Goal: Task Accomplishment & Management: Use online tool/utility

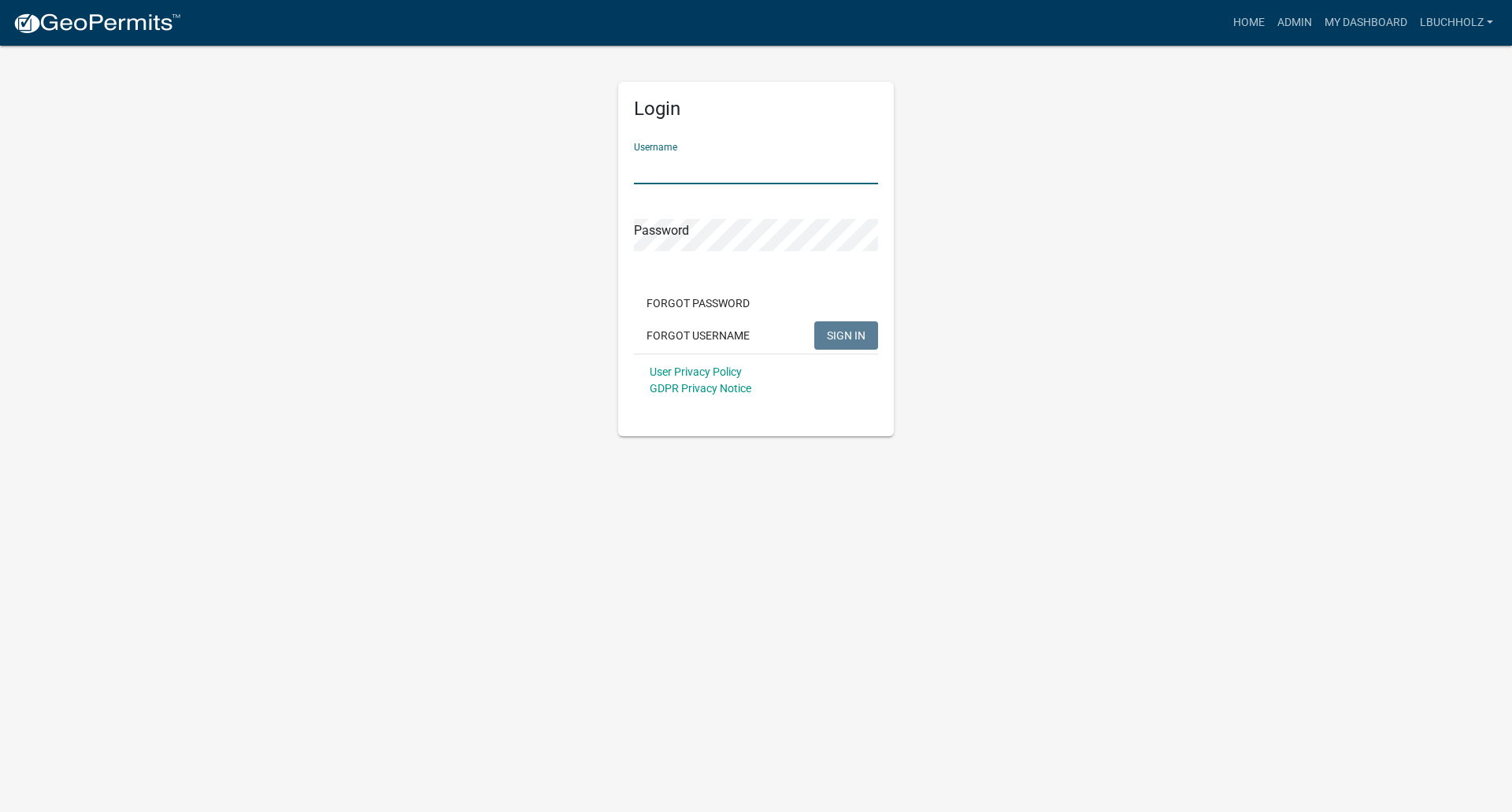
click at [731, 170] on input "Username" at bounding box center [756, 167] width 244 height 32
type input "lbuchholz"
click at [814, 322] on button "SIGN IN" at bounding box center [847, 335] width 64 height 29
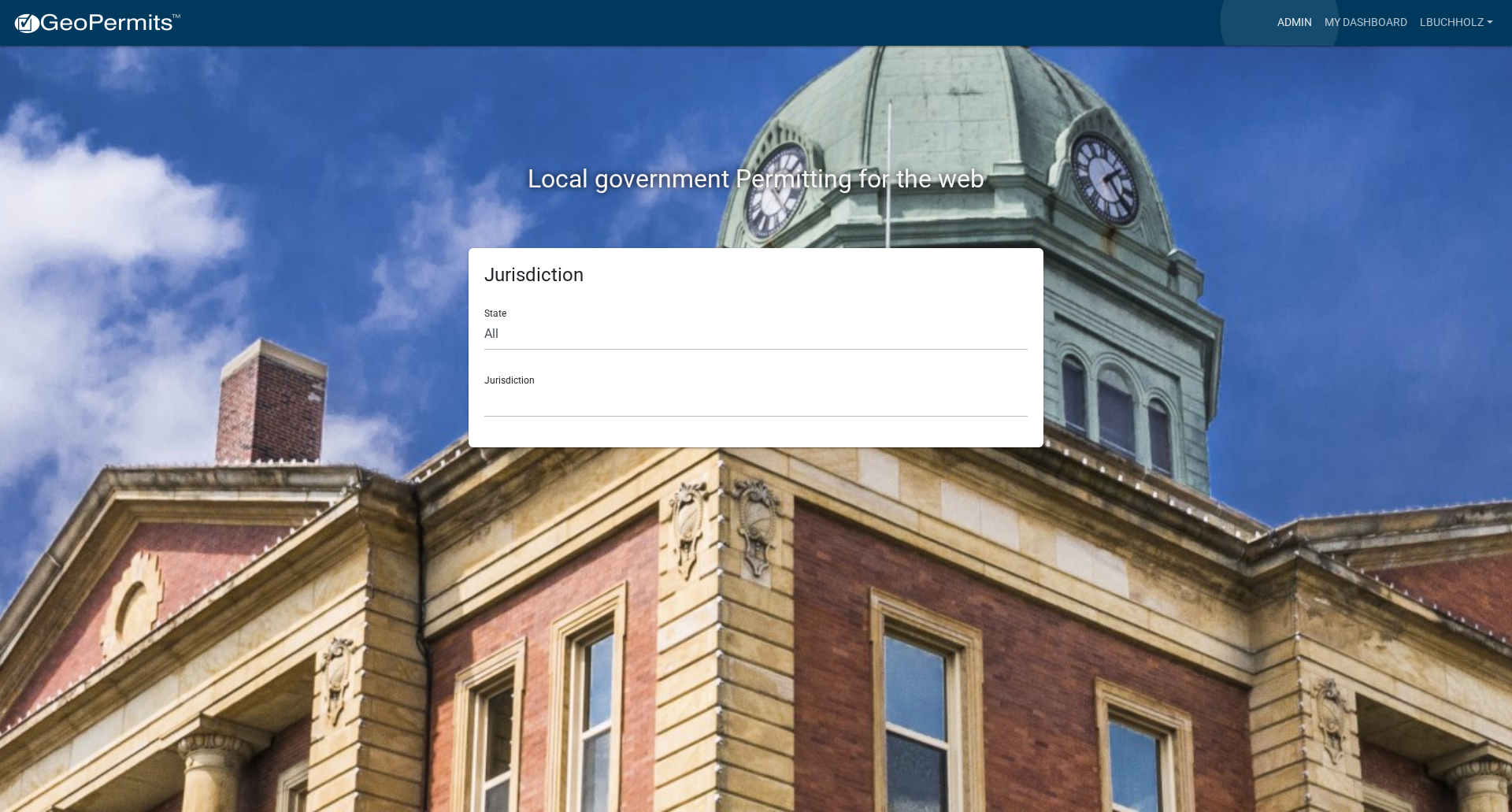
click at [1280, 22] on link "Admin" at bounding box center [1295, 23] width 48 height 30
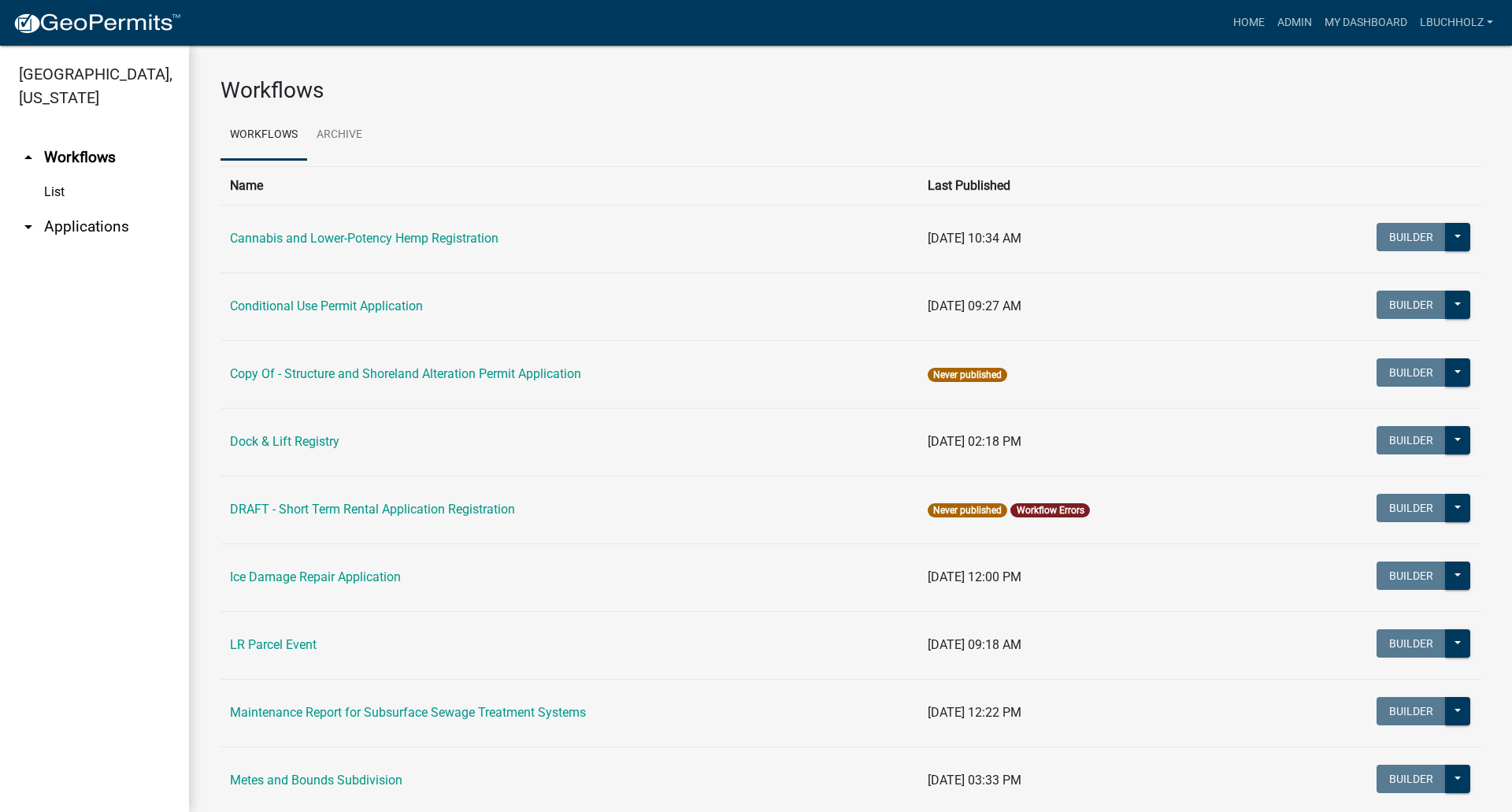
click at [51, 222] on link "arrow_drop_down Applications" at bounding box center [94, 227] width 189 height 38
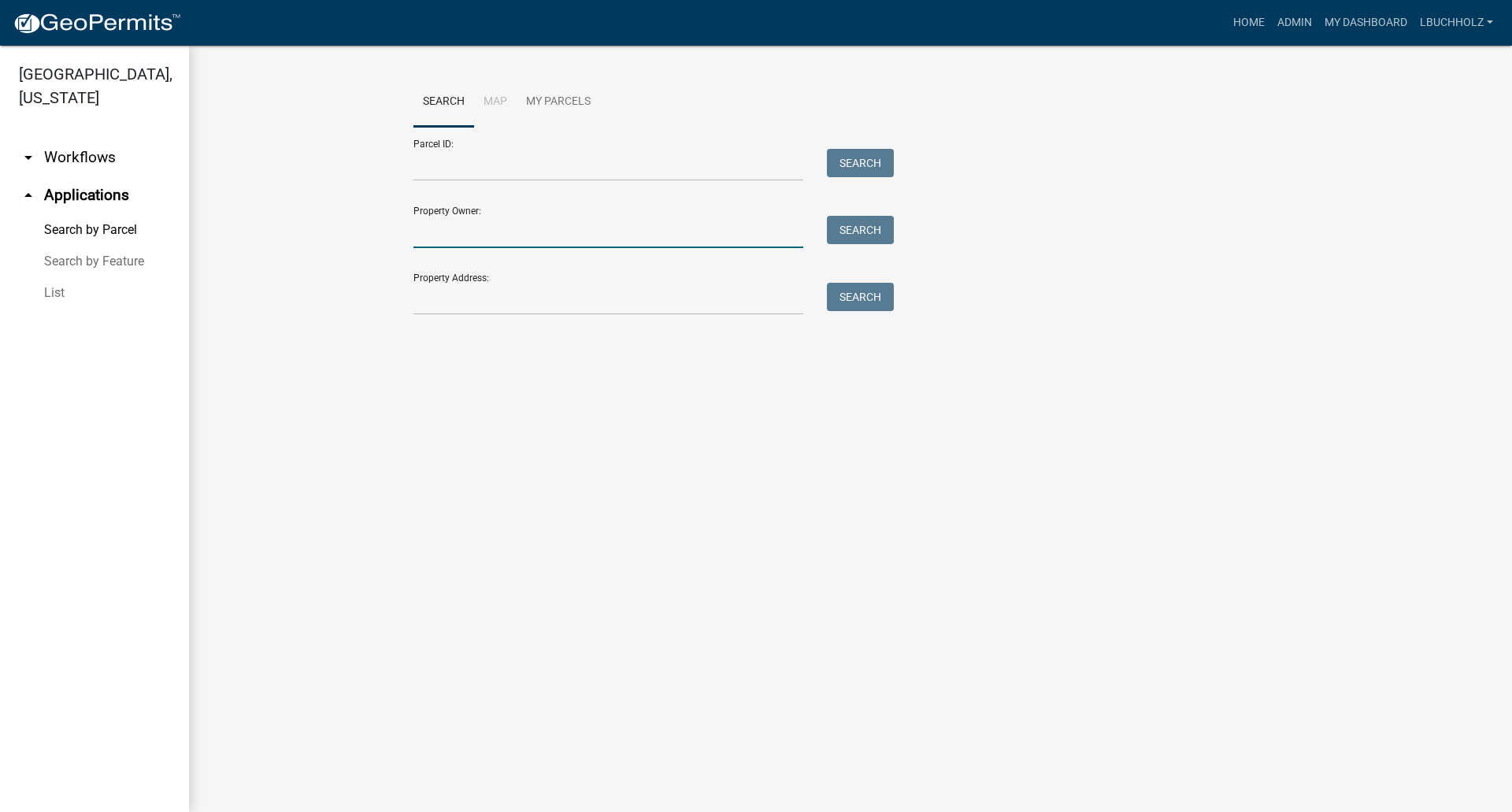
click at [516, 242] on input "Property Owner:" at bounding box center [608, 231] width 390 height 32
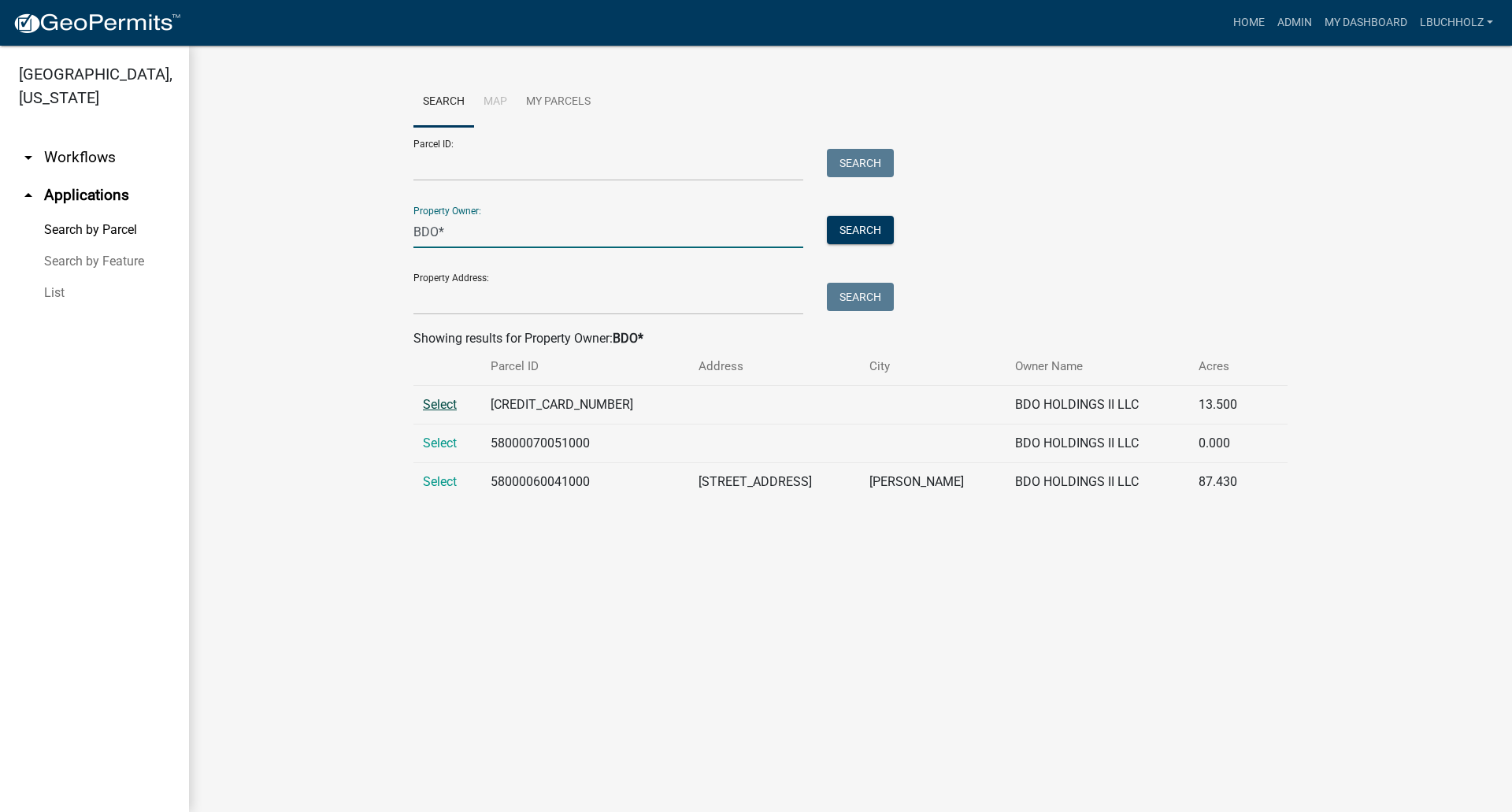
type input "BDO*"
click at [445, 406] on span "Select" at bounding box center [439, 404] width 34 height 15
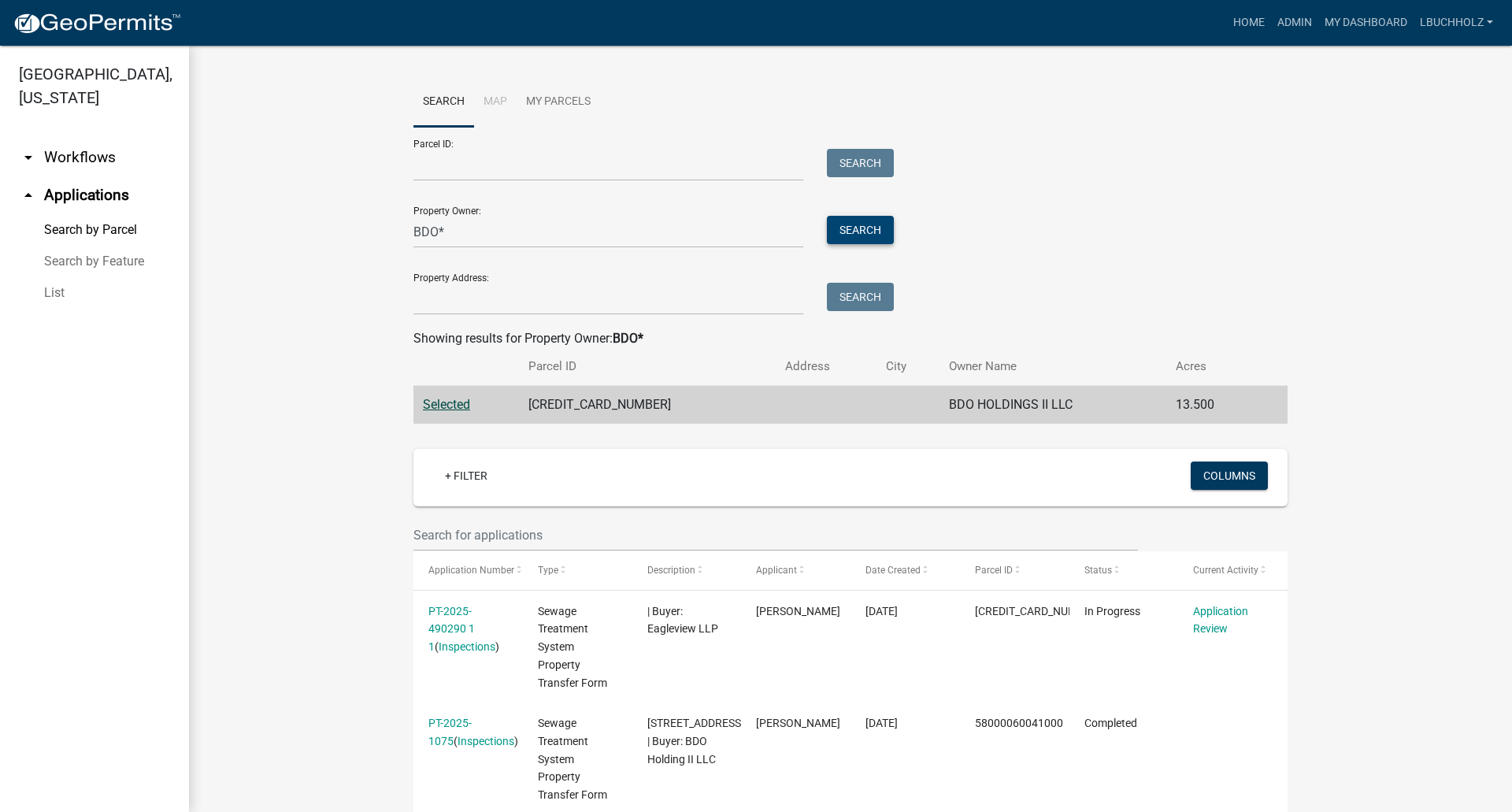
click at [862, 226] on button "Search" at bounding box center [860, 230] width 67 height 29
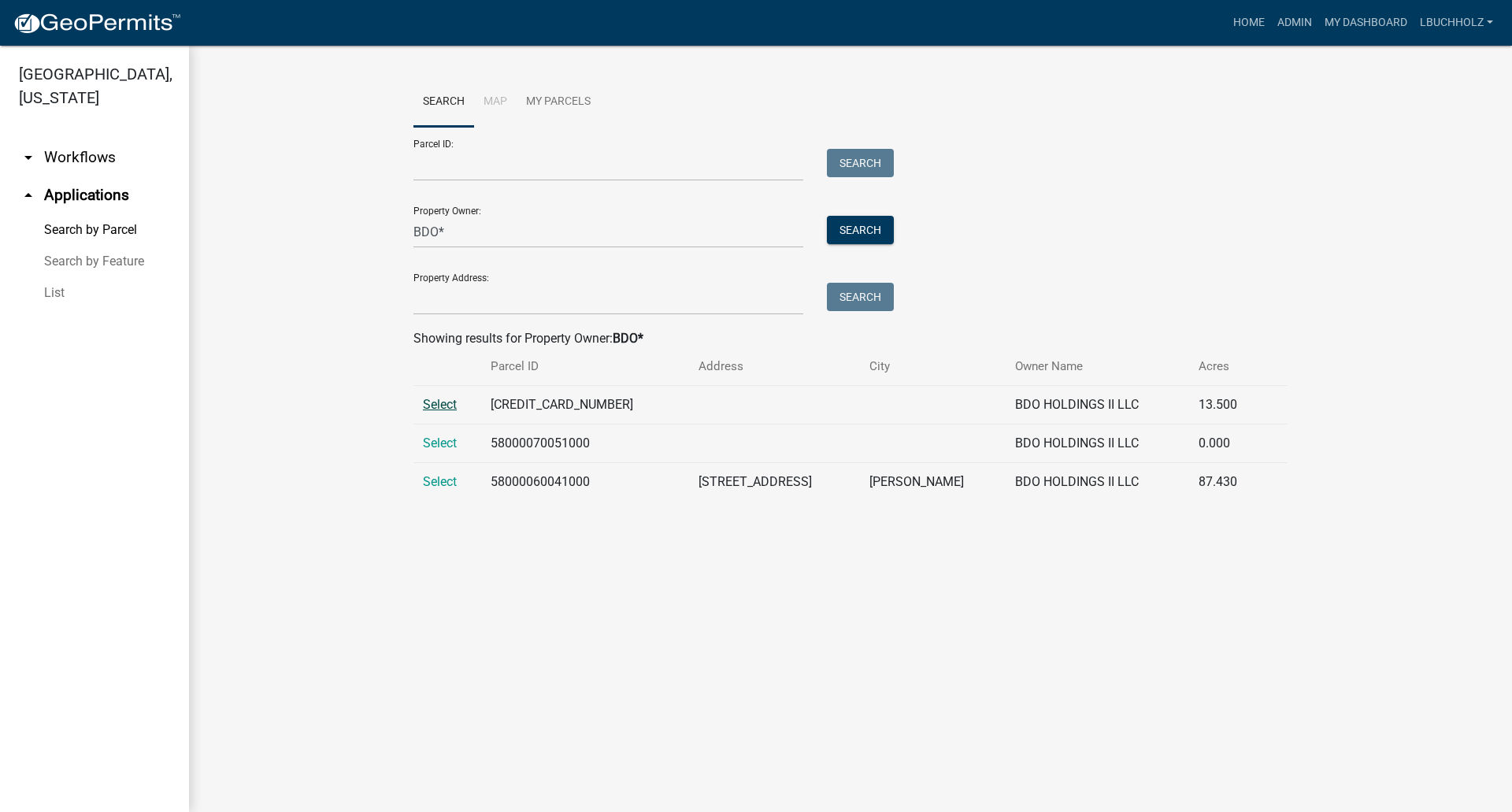
click at [433, 407] on span "Select" at bounding box center [439, 404] width 34 height 15
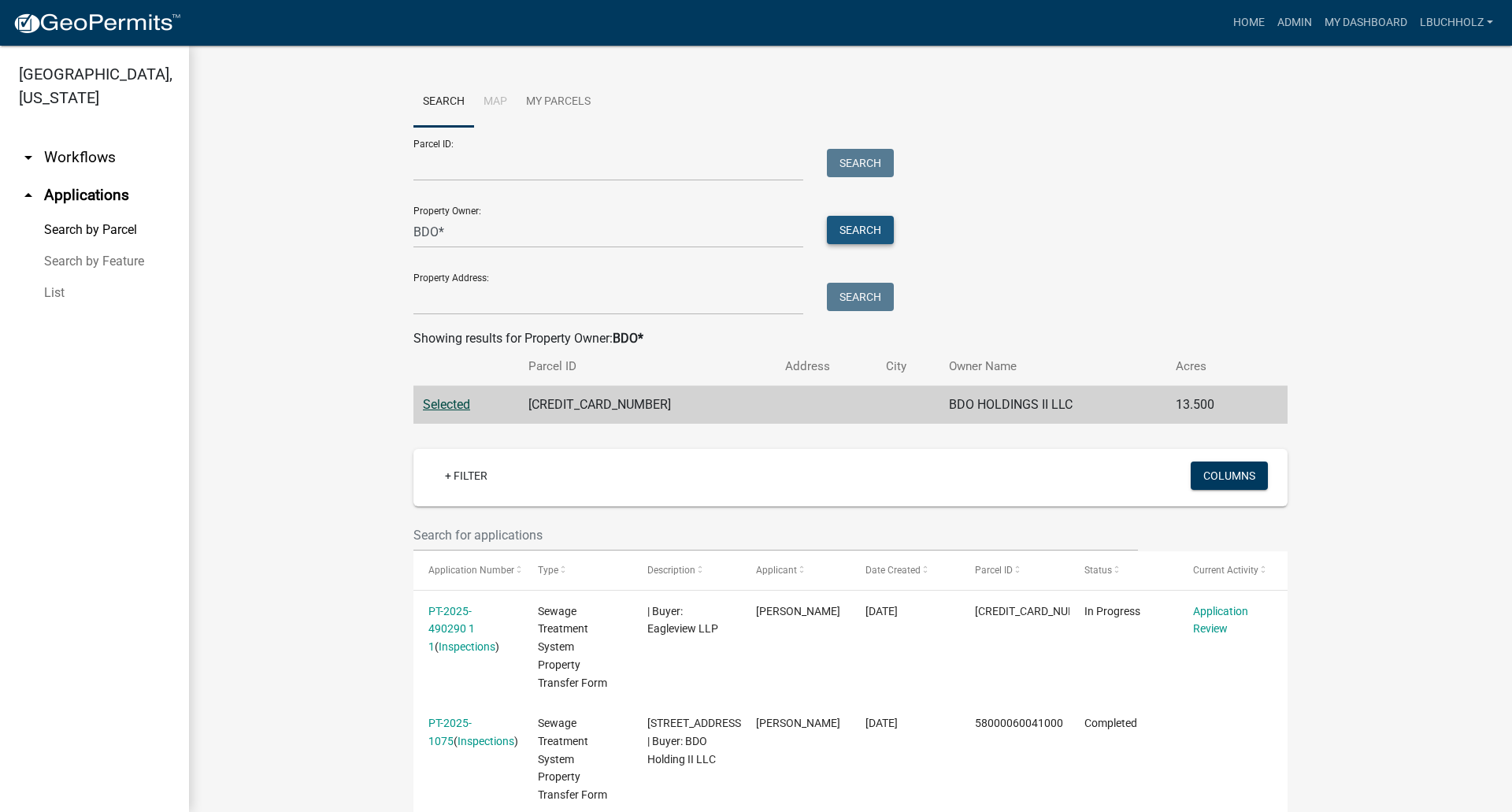
click at [847, 224] on button "Search" at bounding box center [860, 230] width 67 height 29
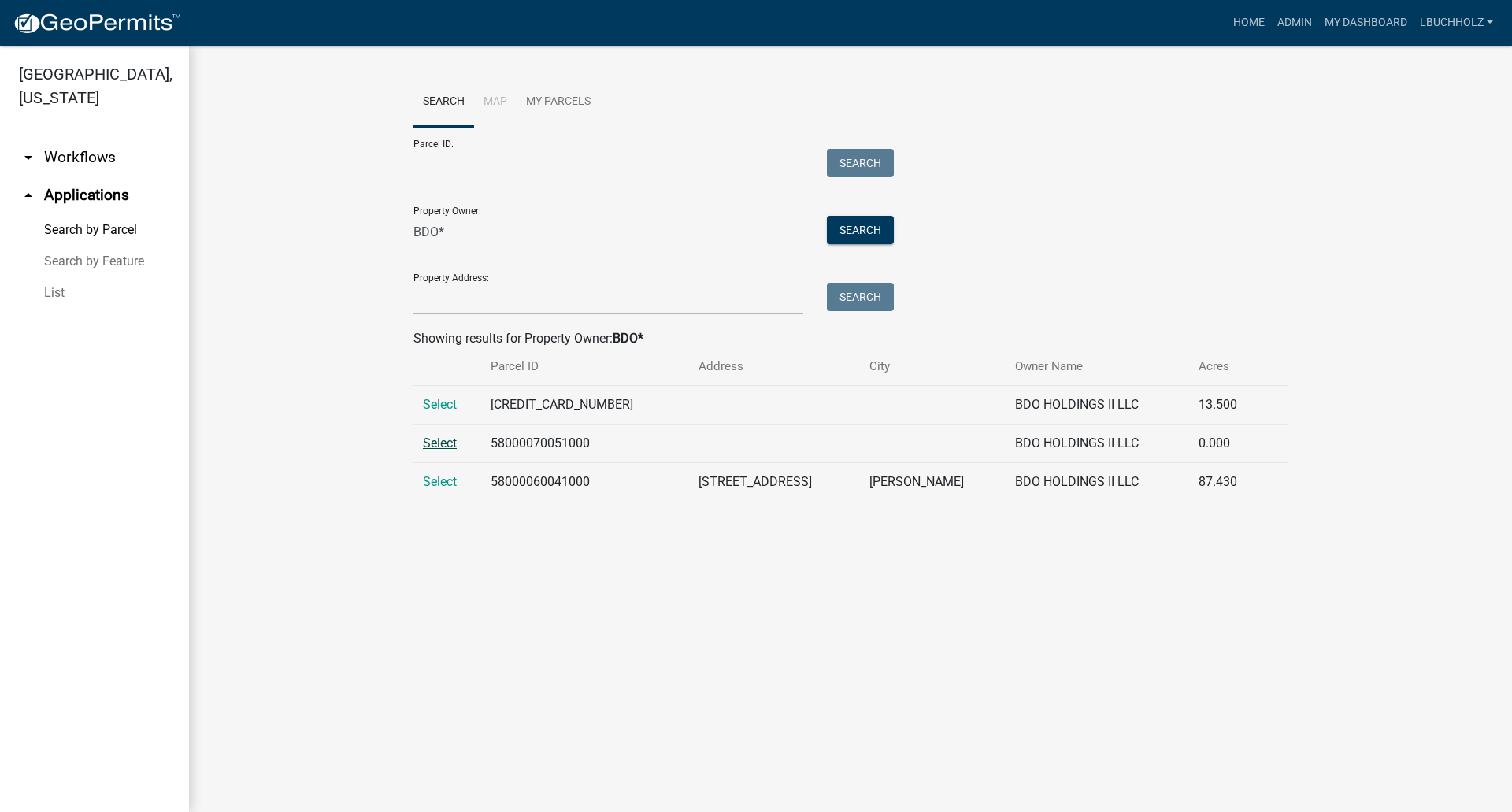
click at [434, 445] on span "Select" at bounding box center [439, 443] width 34 height 15
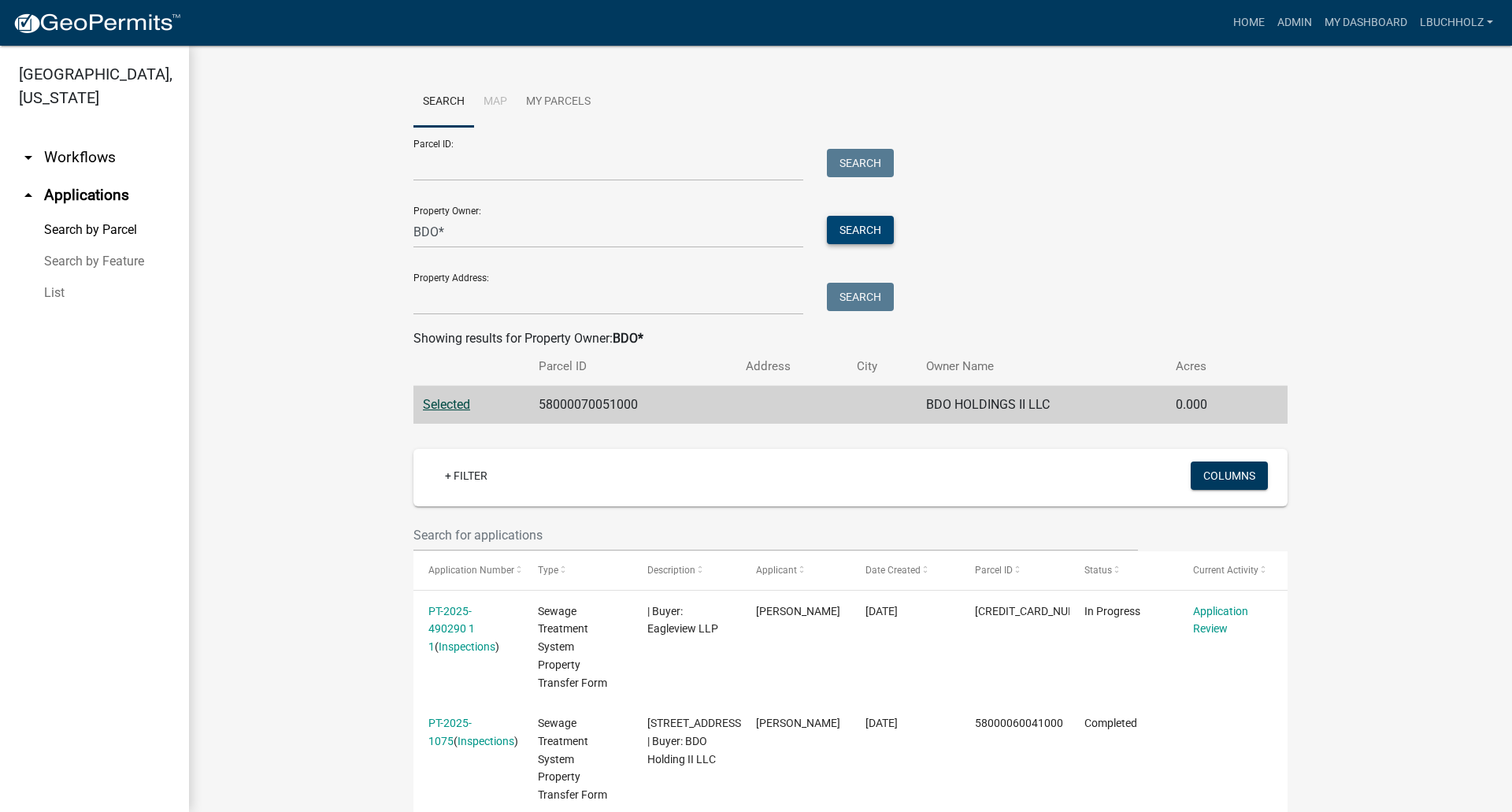
click at [840, 232] on button "Search" at bounding box center [860, 230] width 67 height 29
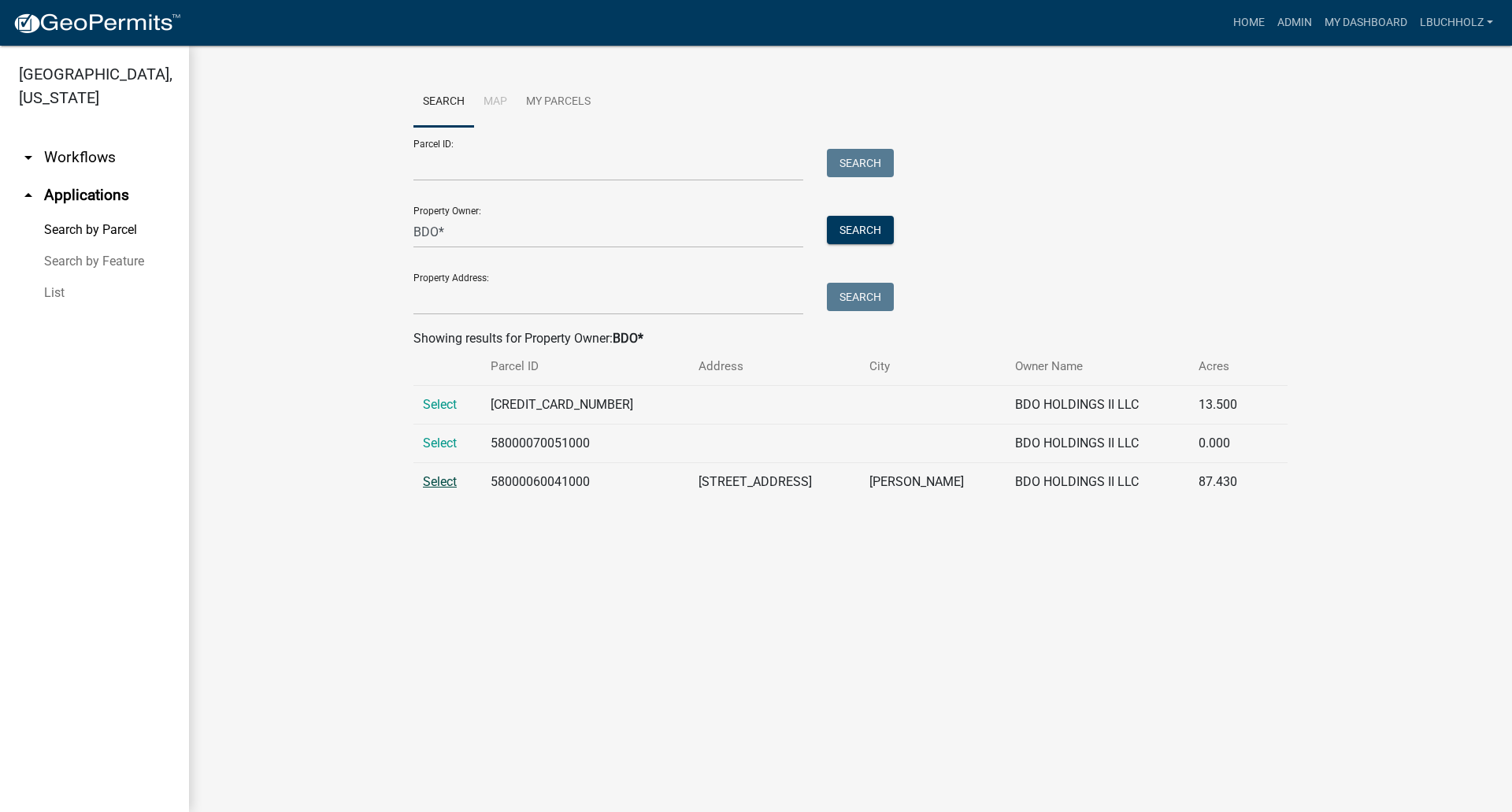
click at [427, 477] on span "Select" at bounding box center [439, 481] width 34 height 15
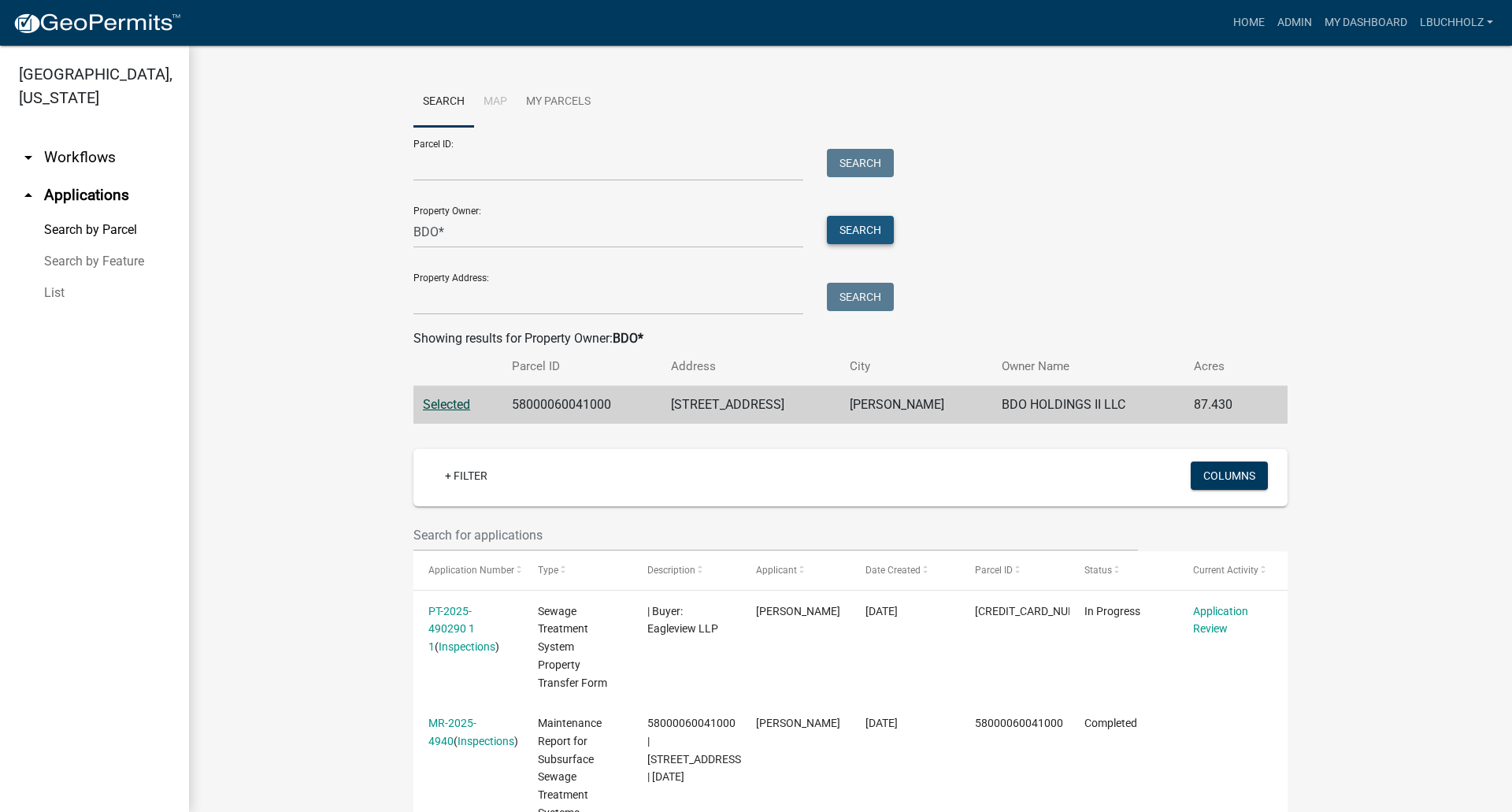
click at [829, 234] on button "Search" at bounding box center [860, 230] width 67 height 29
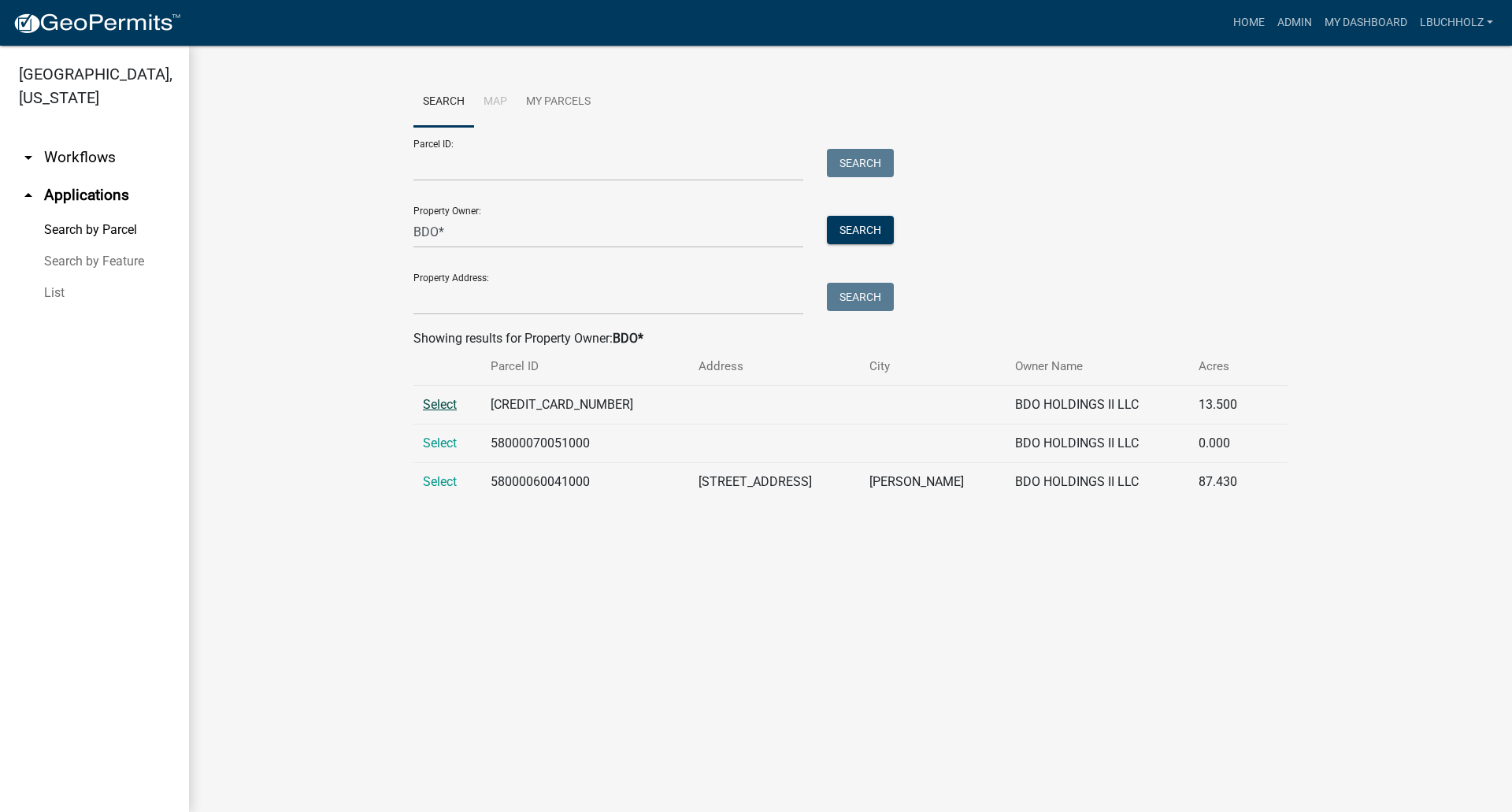
click at [432, 400] on span "Select" at bounding box center [439, 404] width 34 height 15
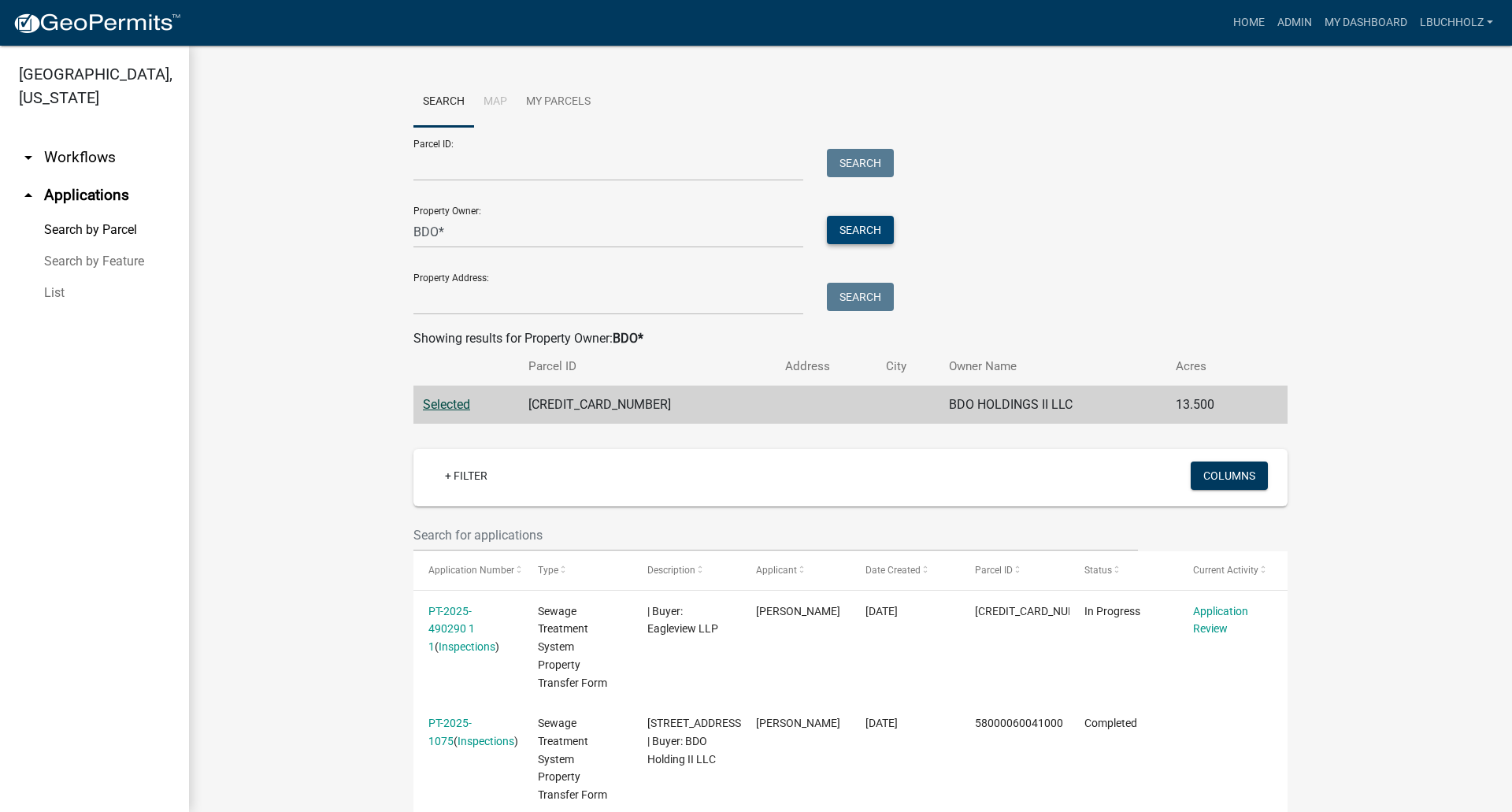
click at [849, 230] on button "Search" at bounding box center [860, 230] width 67 height 29
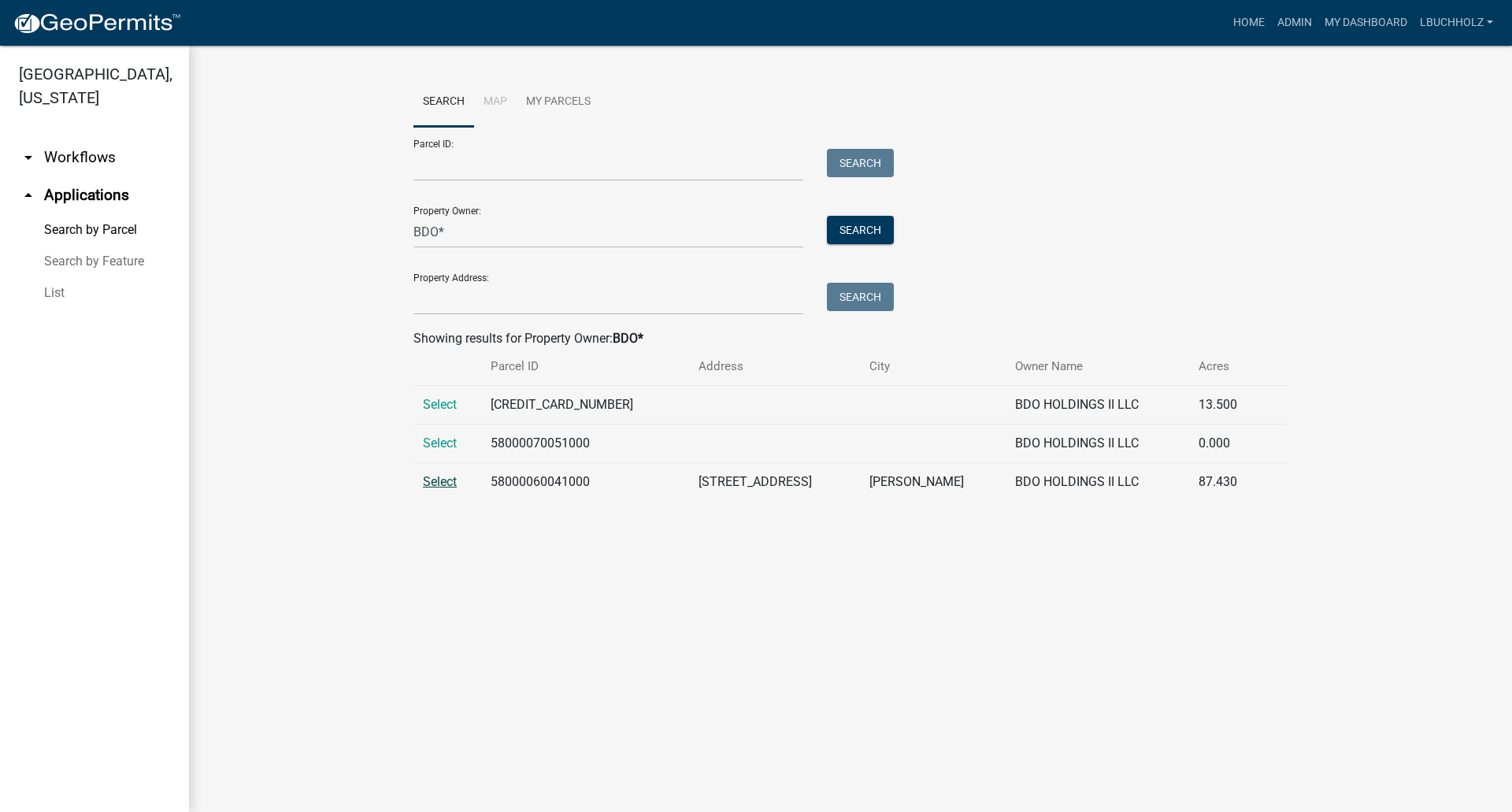
click at [446, 486] on span "Select" at bounding box center [439, 481] width 34 height 15
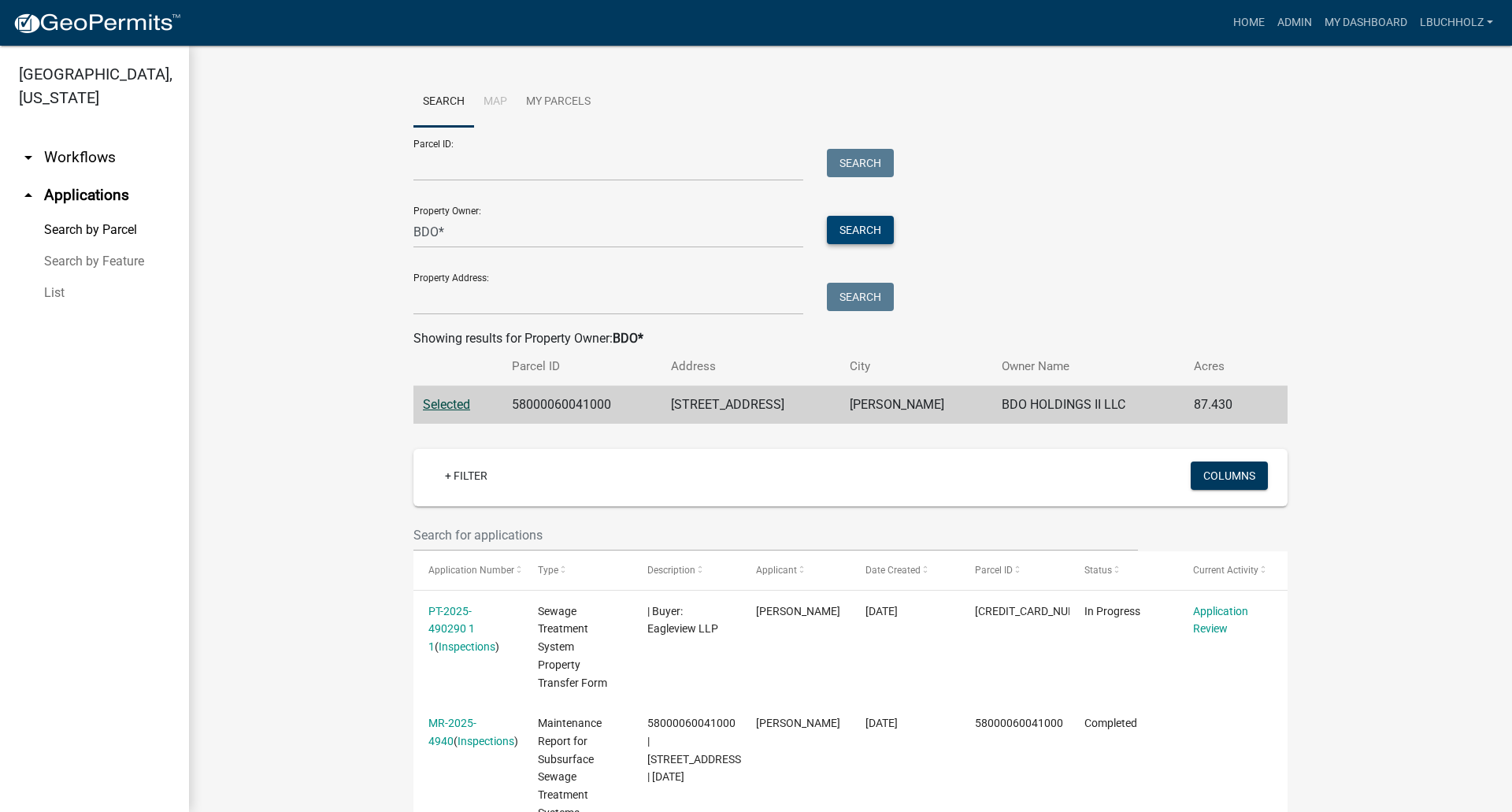
click at [836, 222] on button "Search" at bounding box center [860, 230] width 67 height 29
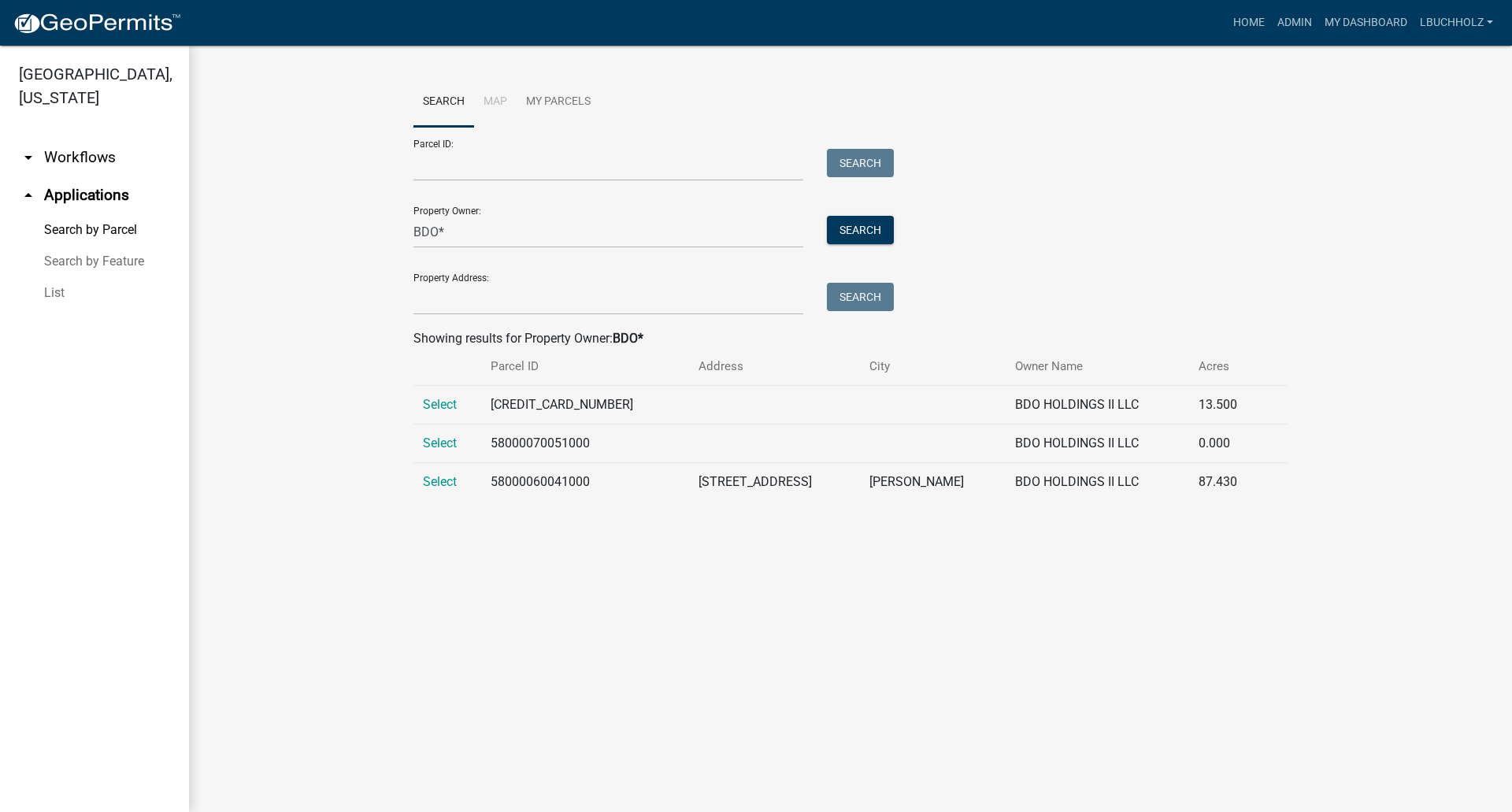
click at [450, 396] on td "Select" at bounding box center [447, 405] width 68 height 39
click at [448, 409] on span "Select" at bounding box center [439, 404] width 34 height 15
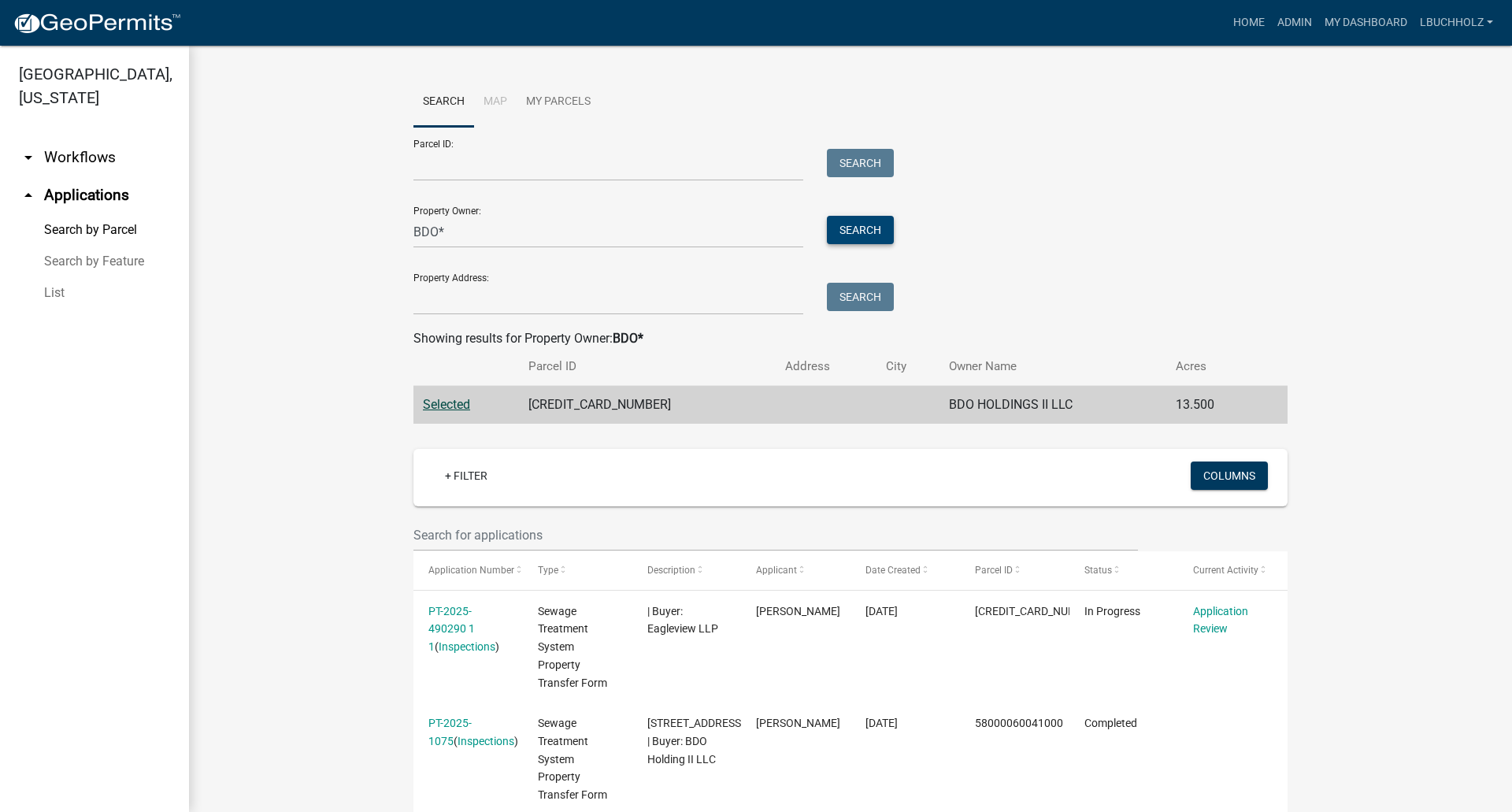
click at [869, 231] on button "Search" at bounding box center [860, 230] width 67 height 29
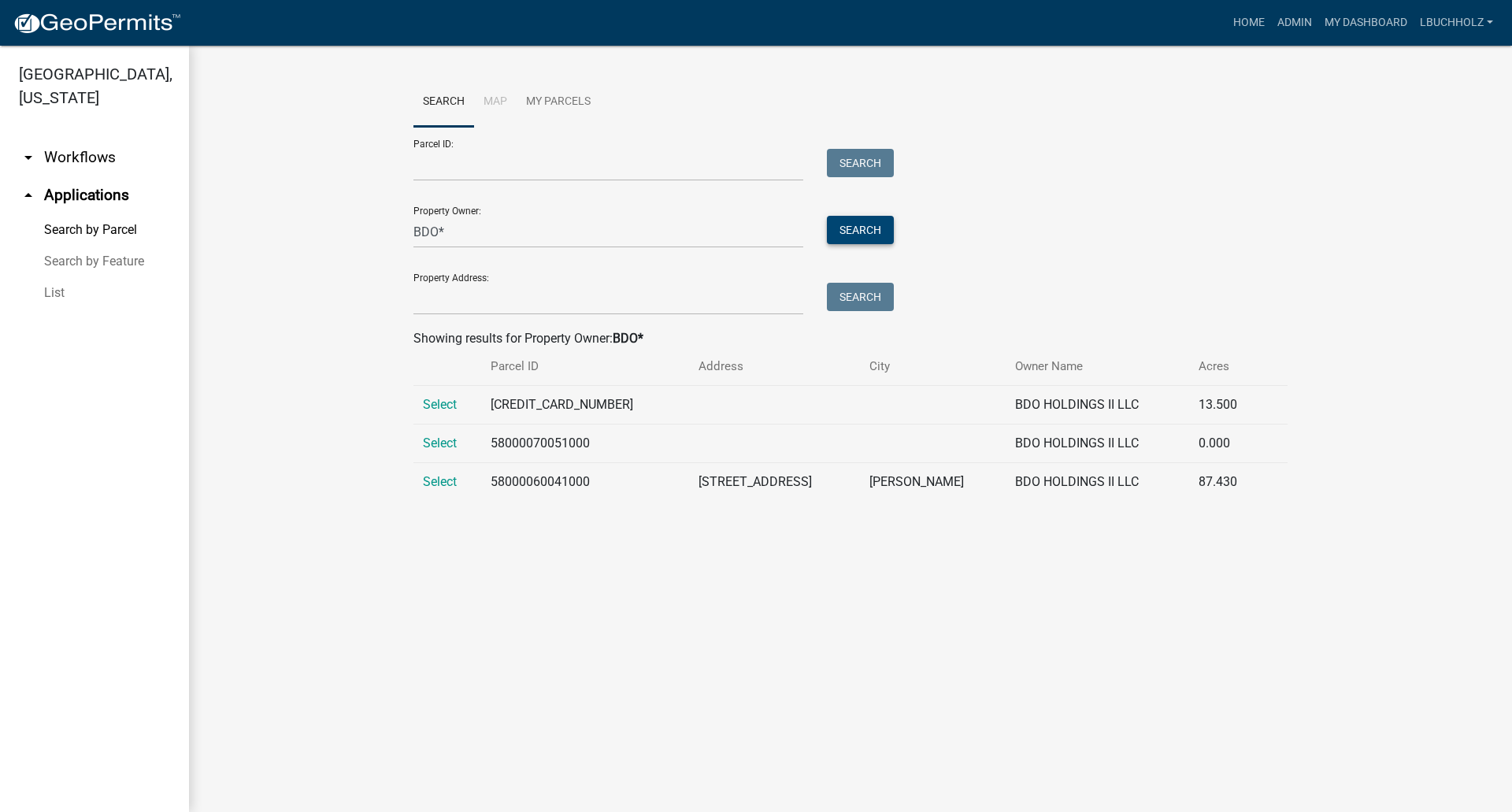
click at [863, 236] on button "Search" at bounding box center [860, 230] width 67 height 29
click at [435, 407] on span "Select" at bounding box center [439, 404] width 34 height 15
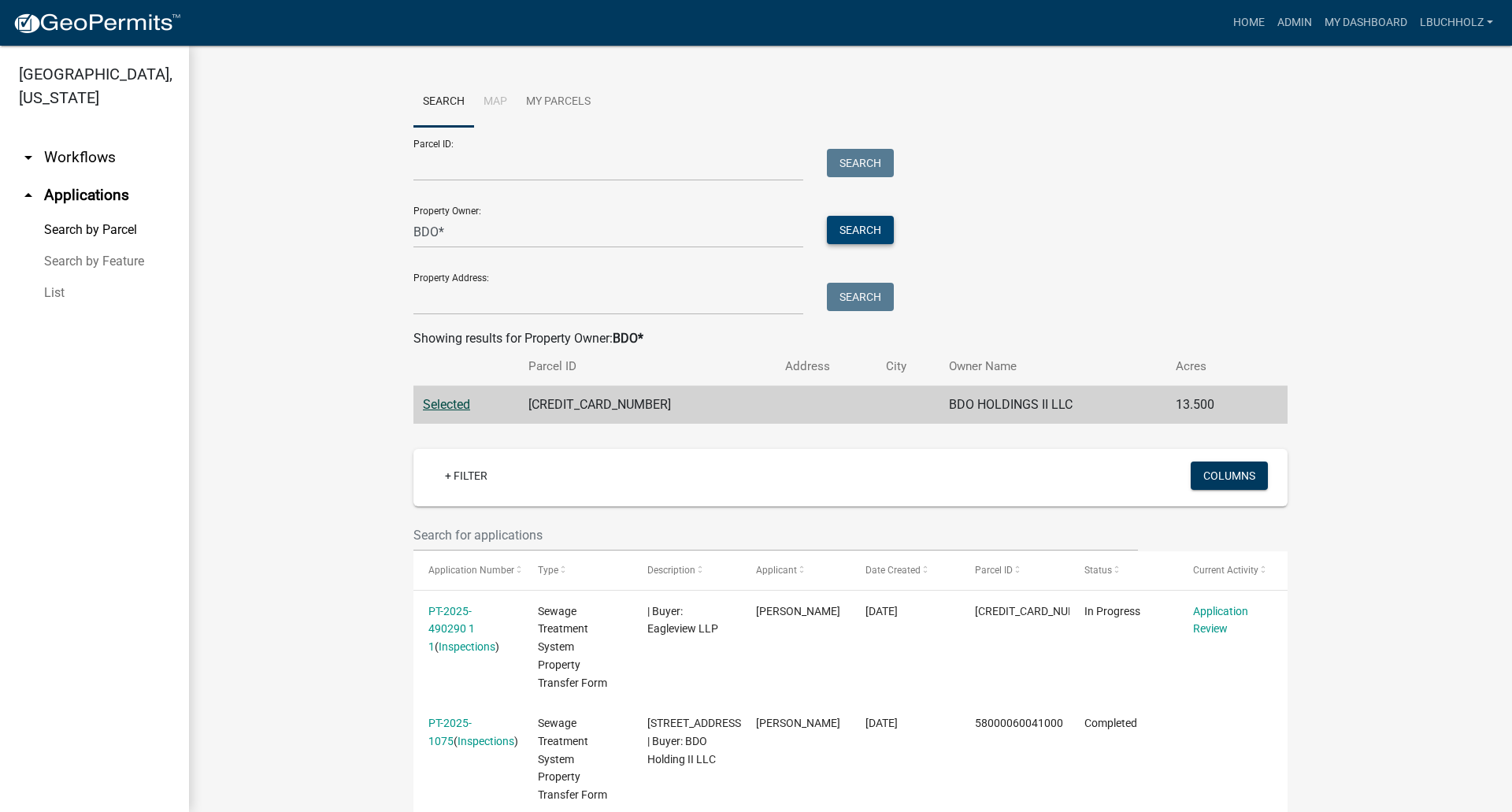
click at [842, 231] on button "Search" at bounding box center [860, 230] width 67 height 29
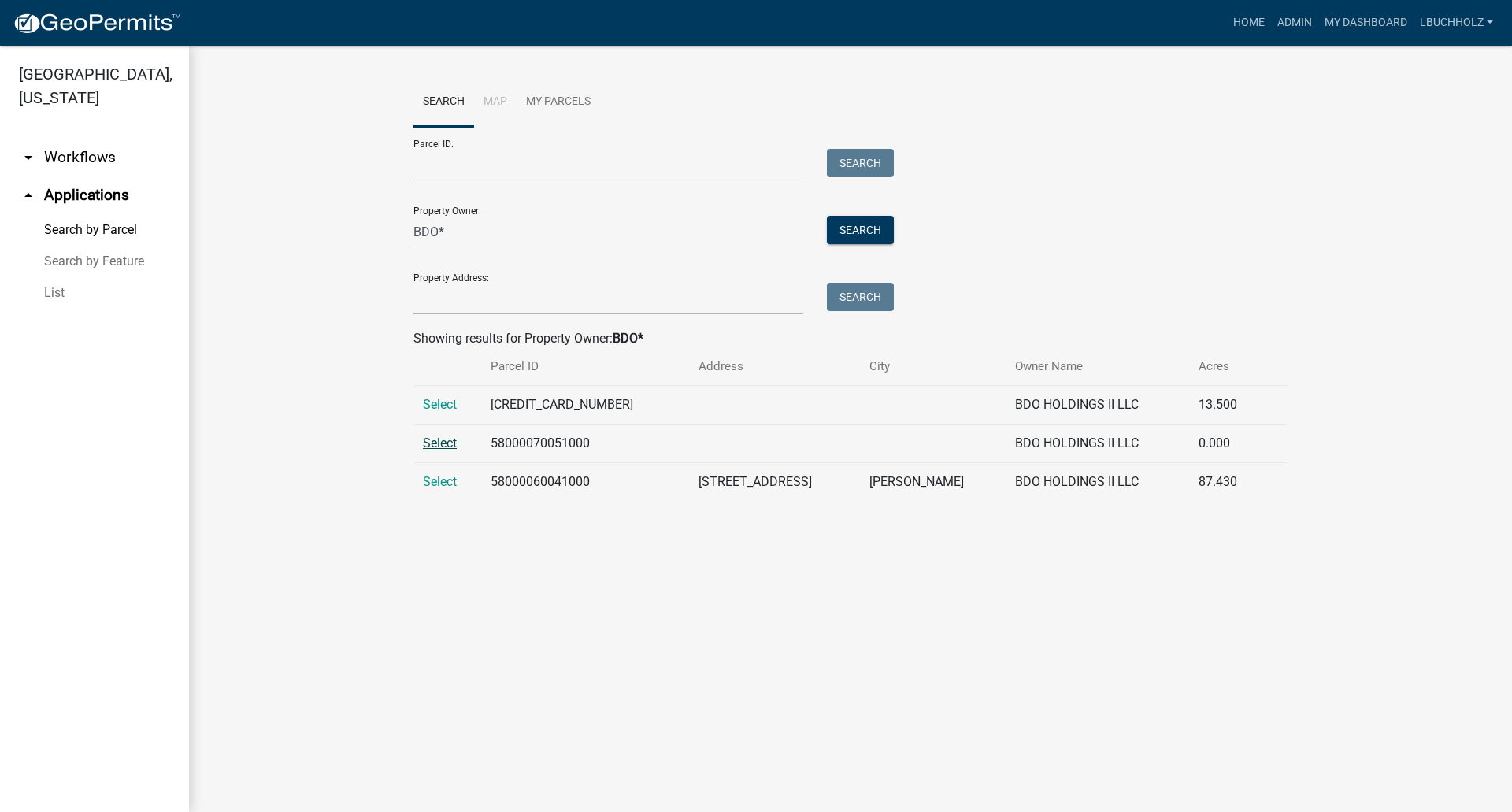
click at [451, 445] on span "Select" at bounding box center [439, 443] width 34 height 15
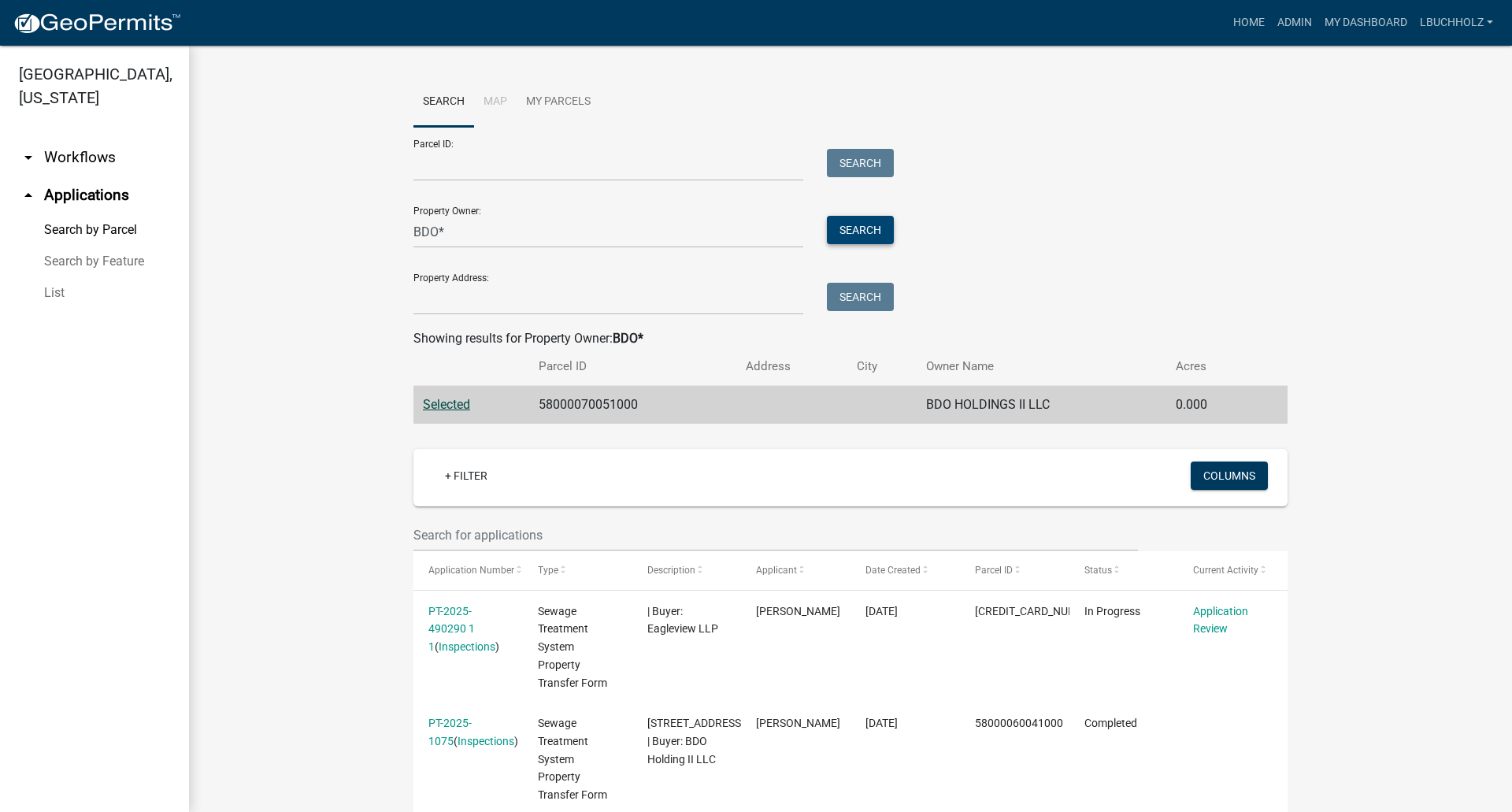
click at [847, 230] on button "Search" at bounding box center [860, 230] width 67 height 29
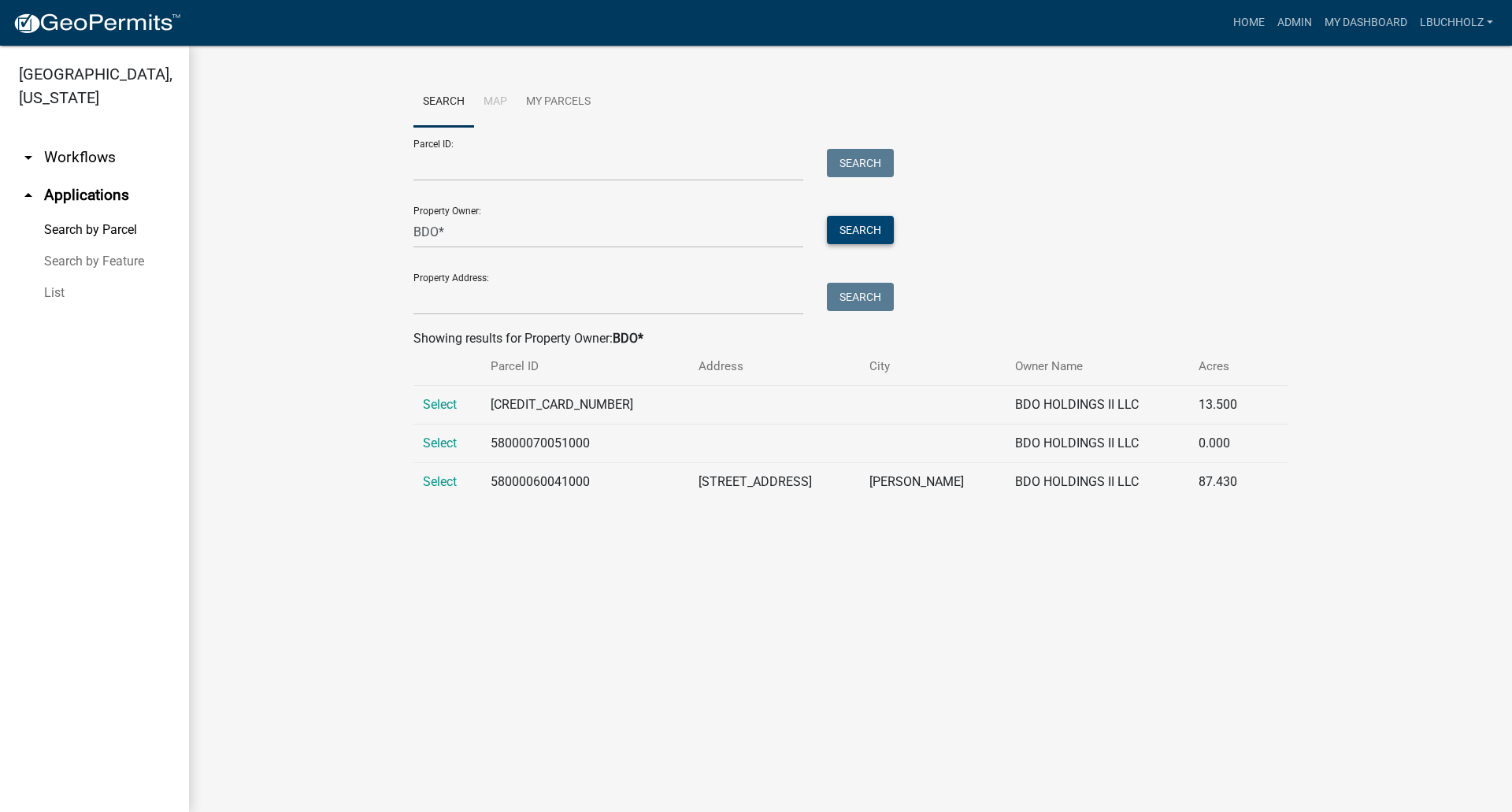
click at [879, 231] on button "Search" at bounding box center [860, 230] width 67 height 29
click at [441, 479] on span "Select" at bounding box center [439, 481] width 34 height 15
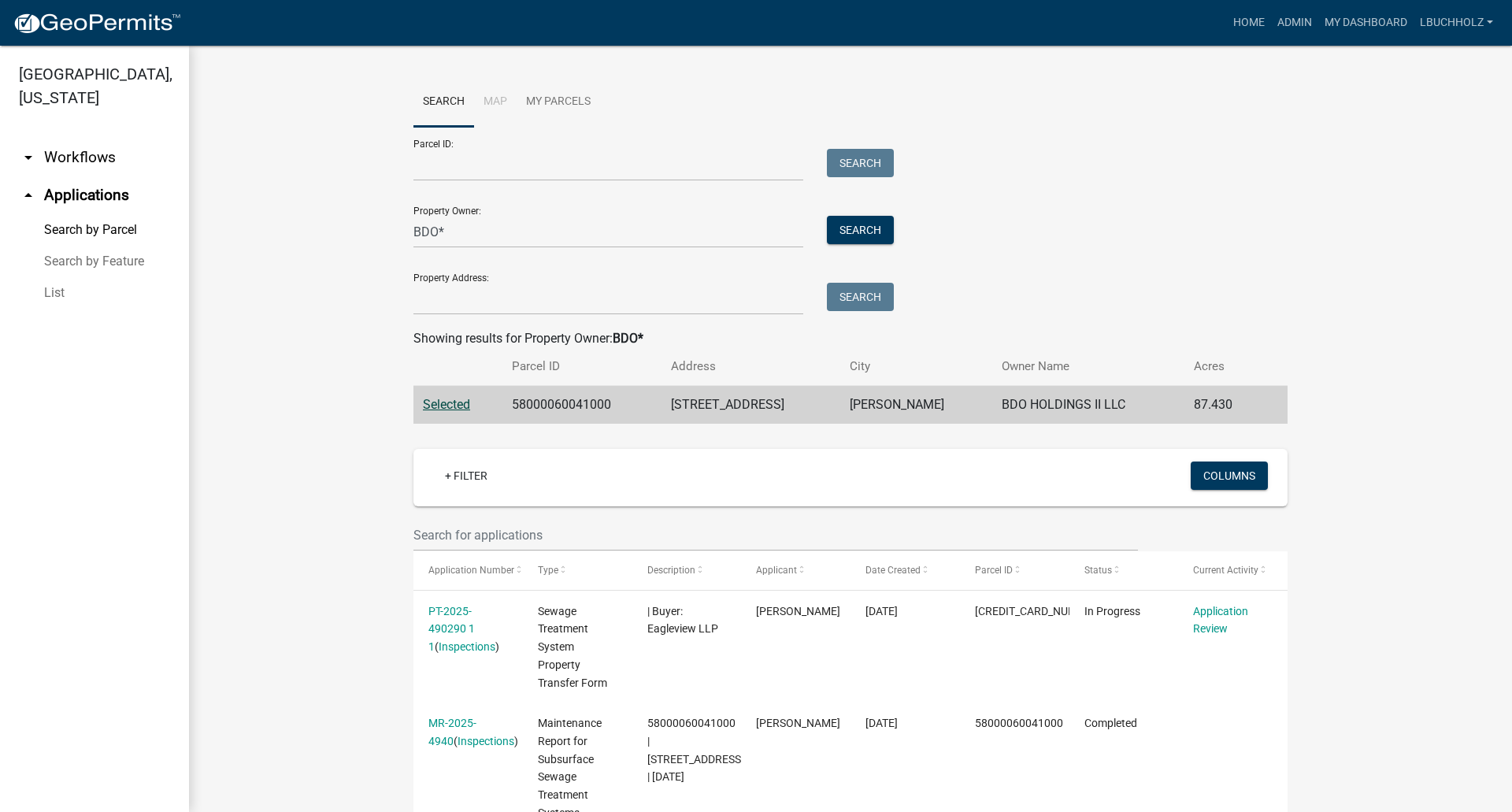
click at [844, 252] on form "Parcel ID: Search Property Owner: BDO* Search Property Address: Search" at bounding box center [649, 220] width 472 height 188
click at [841, 243] on button "Search" at bounding box center [860, 230] width 67 height 29
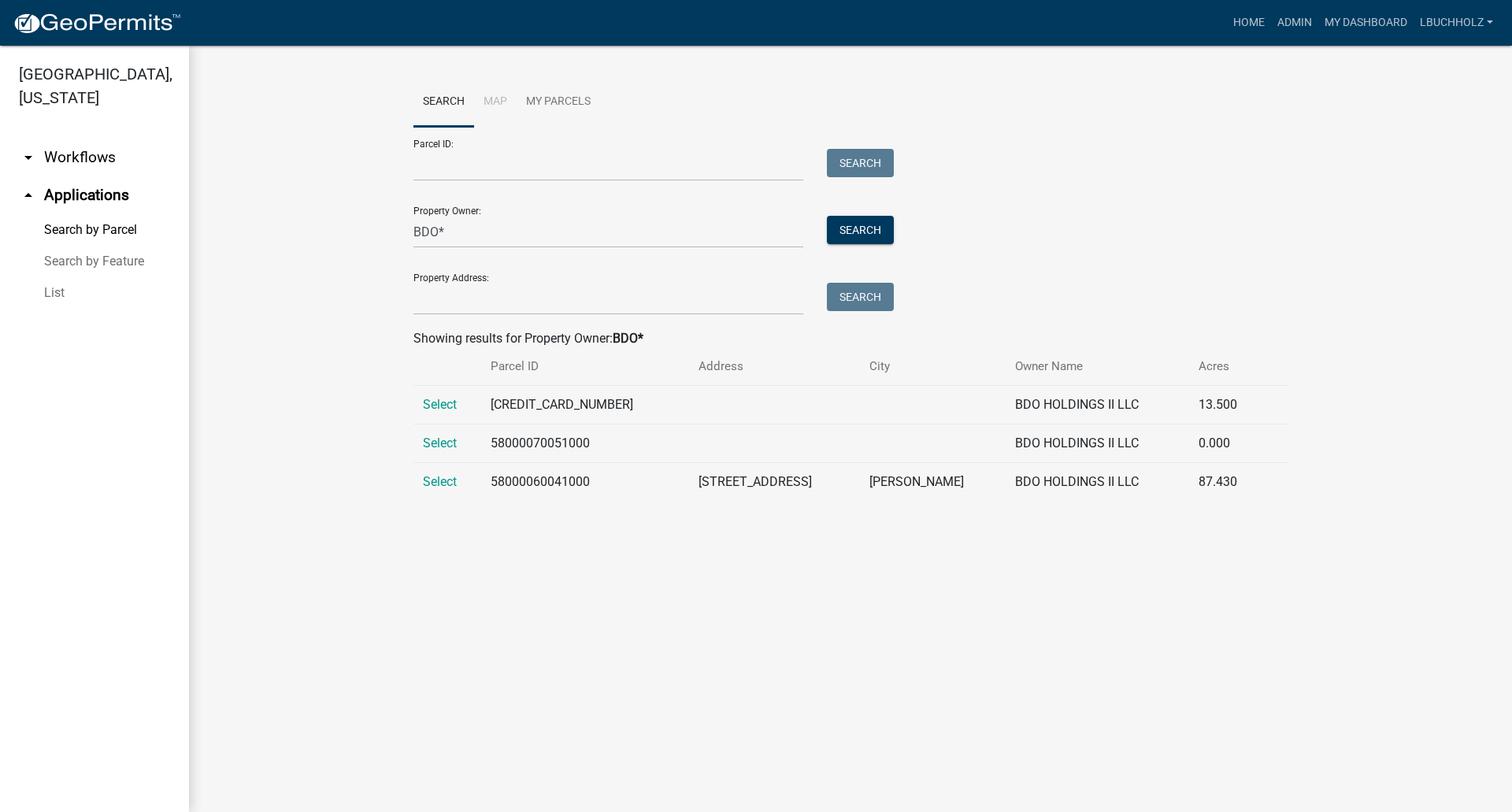
click at [438, 394] on td "Select" at bounding box center [447, 405] width 68 height 39
click at [438, 396] on td "Select" at bounding box center [447, 405] width 68 height 39
click at [440, 414] on td "Select" at bounding box center [447, 405] width 68 height 39
click at [446, 439] on span "Select" at bounding box center [439, 443] width 34 height 15
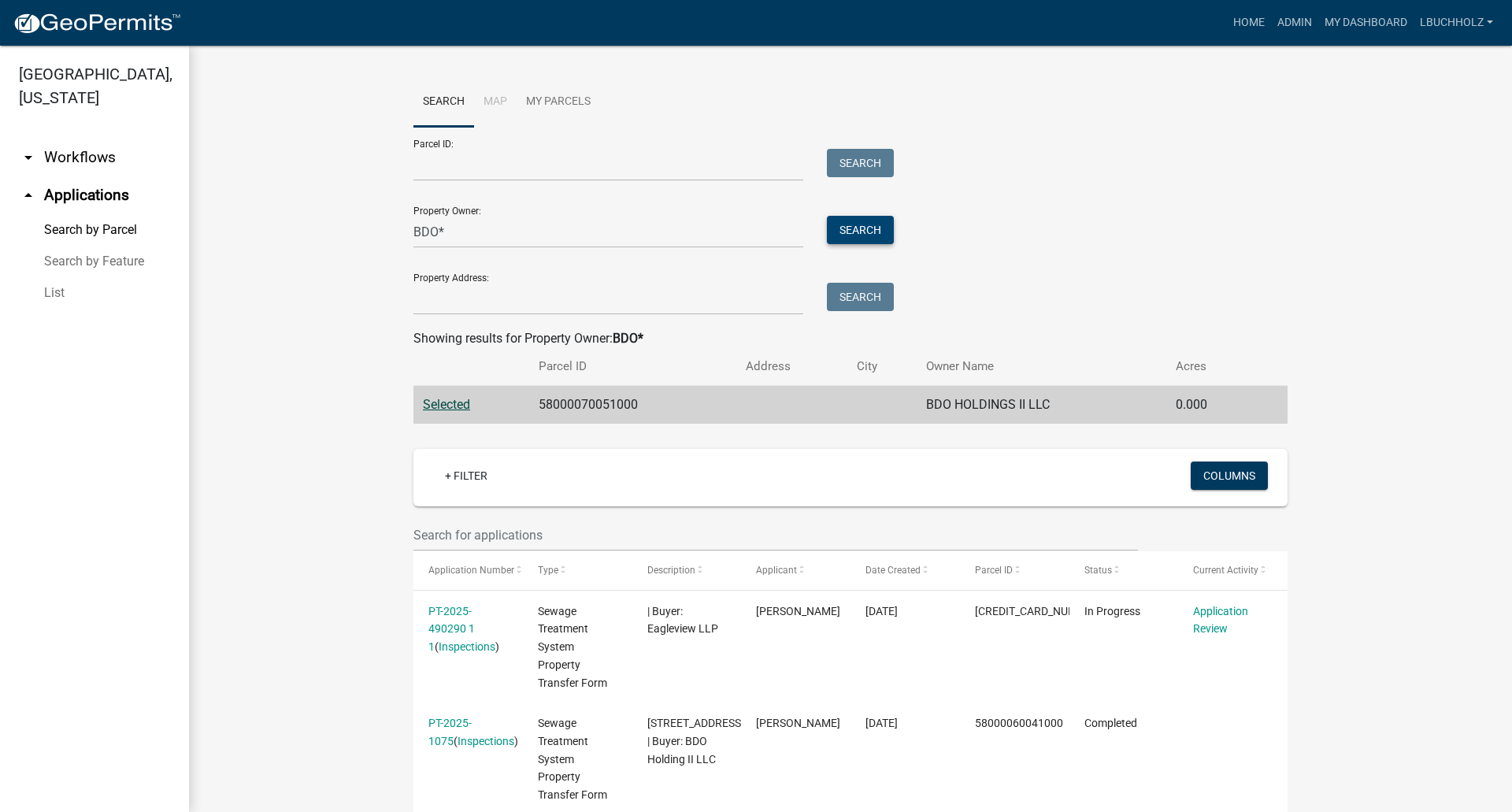
click at [849, 242] on button "Search" at bounding box center [860, 230] width 67 height 29
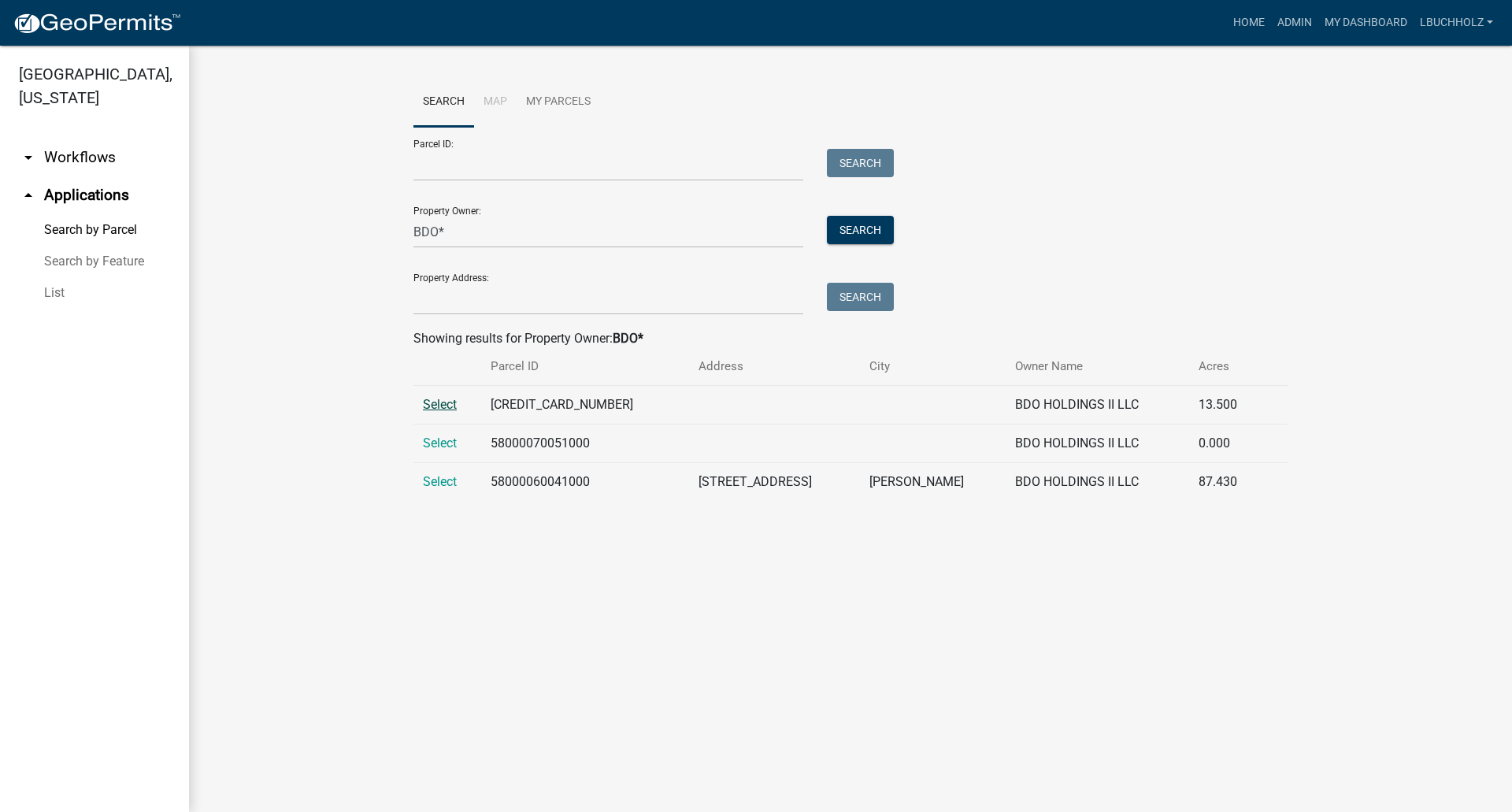
click at [455, 400] on span "Select" at bounding box center [439, 404] width 34 height 15
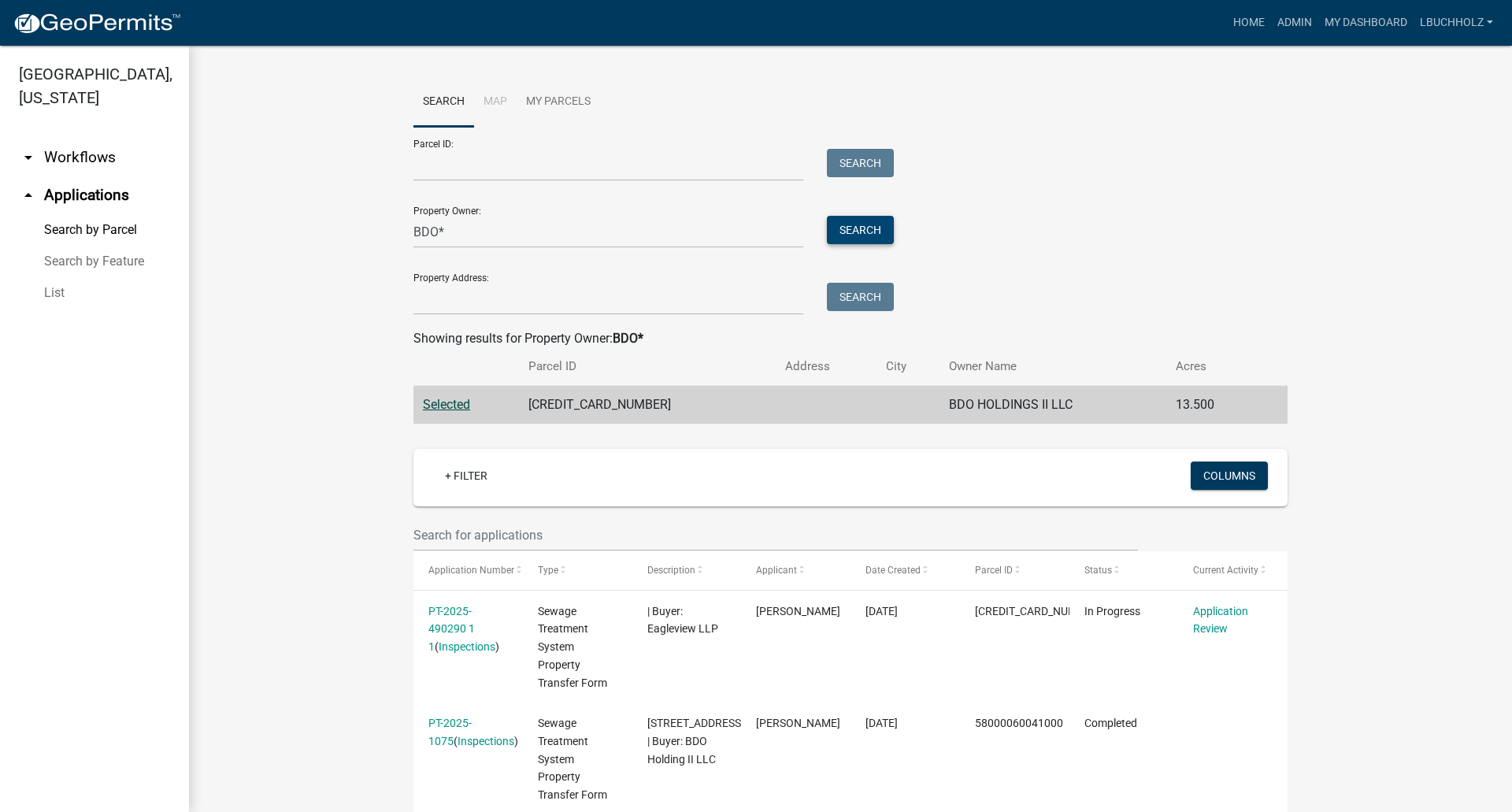
click at [845, 235] on button "Search" at bounding box center [860, 230] width 67 height 29
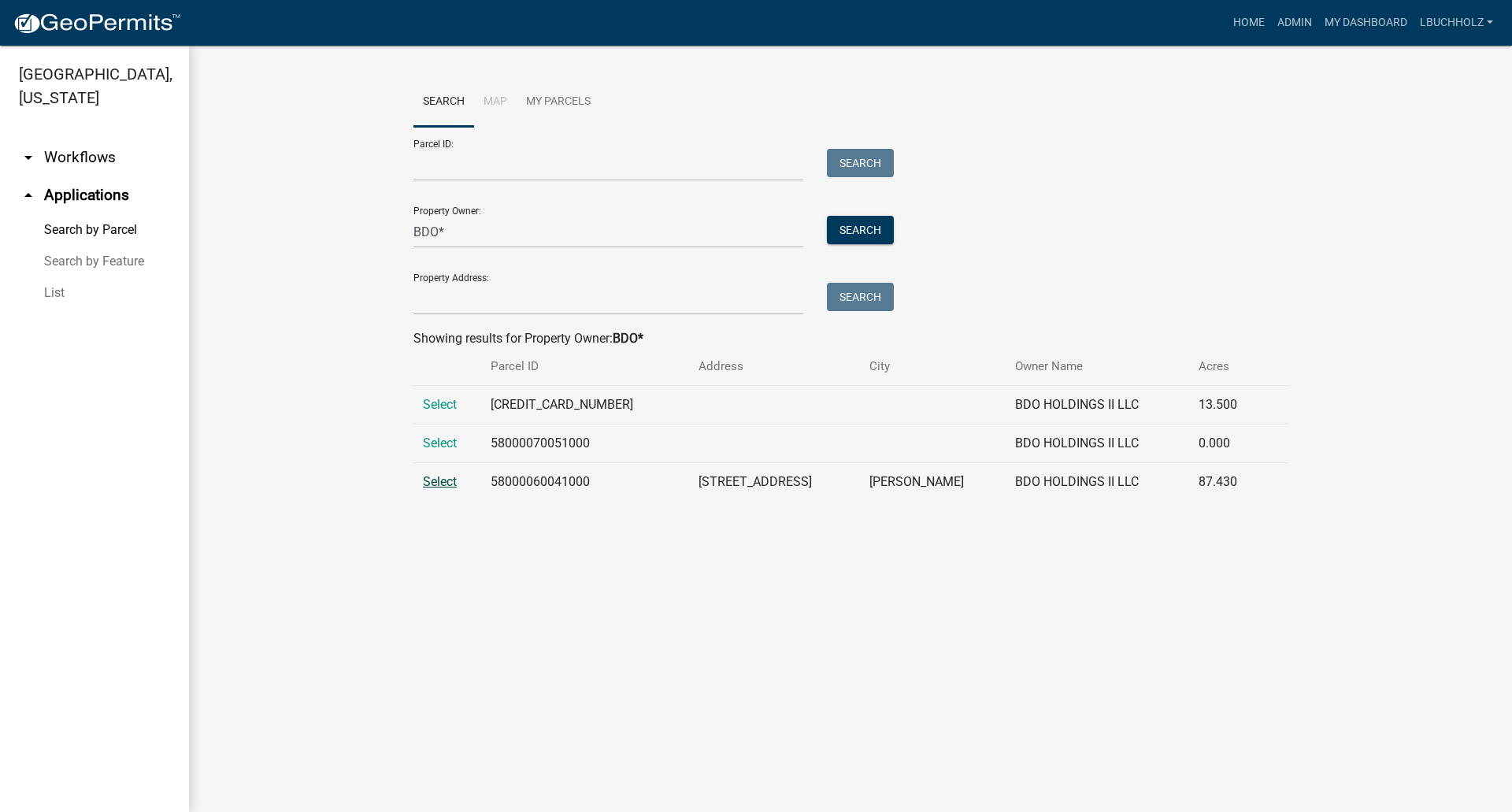
click at [445, 476] on span "Select" at bounding box center [439, 481] width 34 height 15
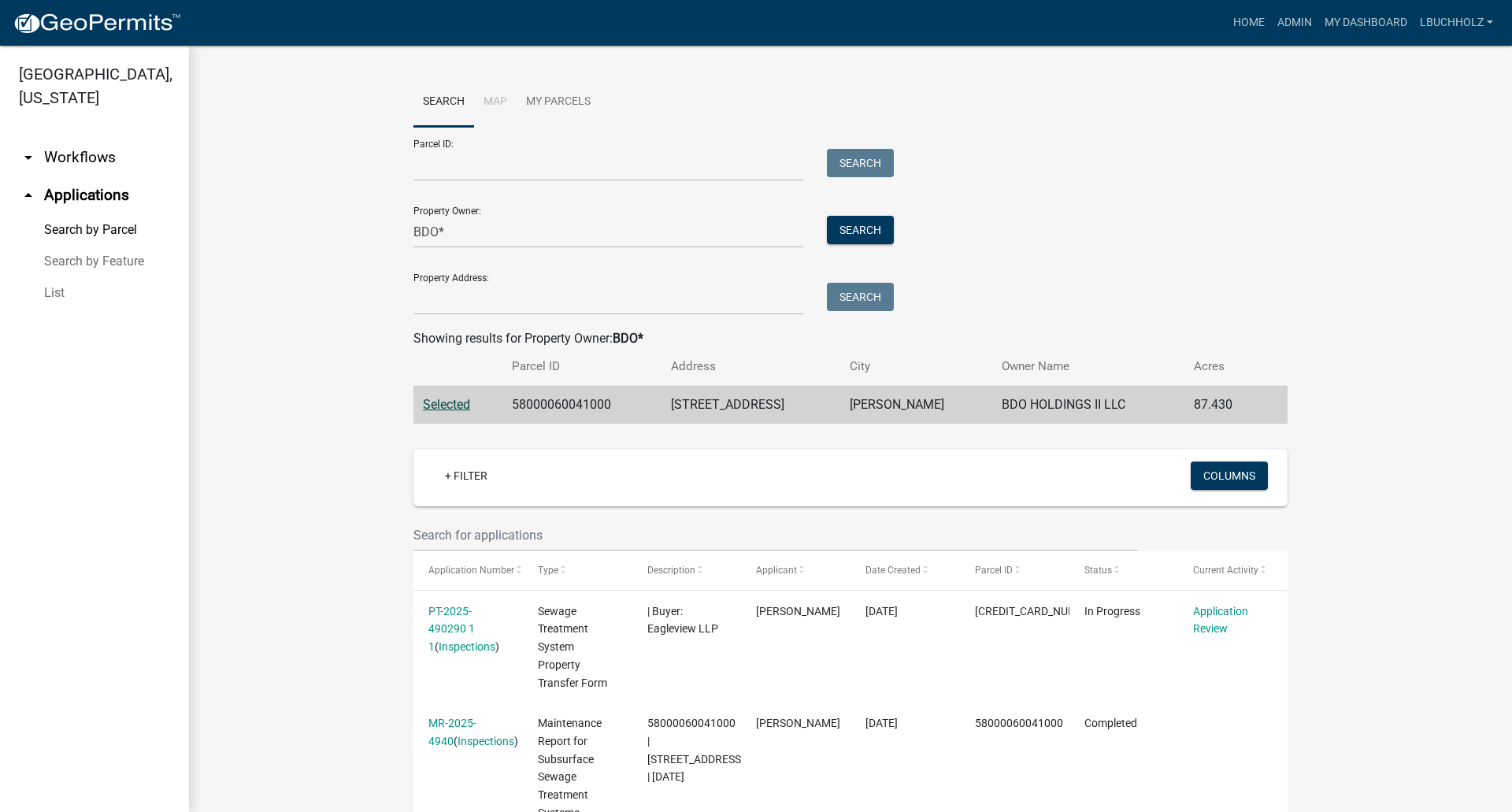
click at [456, 403] on span "Selected" at bounding box center [446, 404] width 48 height 15
click at [850, 226] on button "Search" at bounding box center [860, 230] width 67 height 29
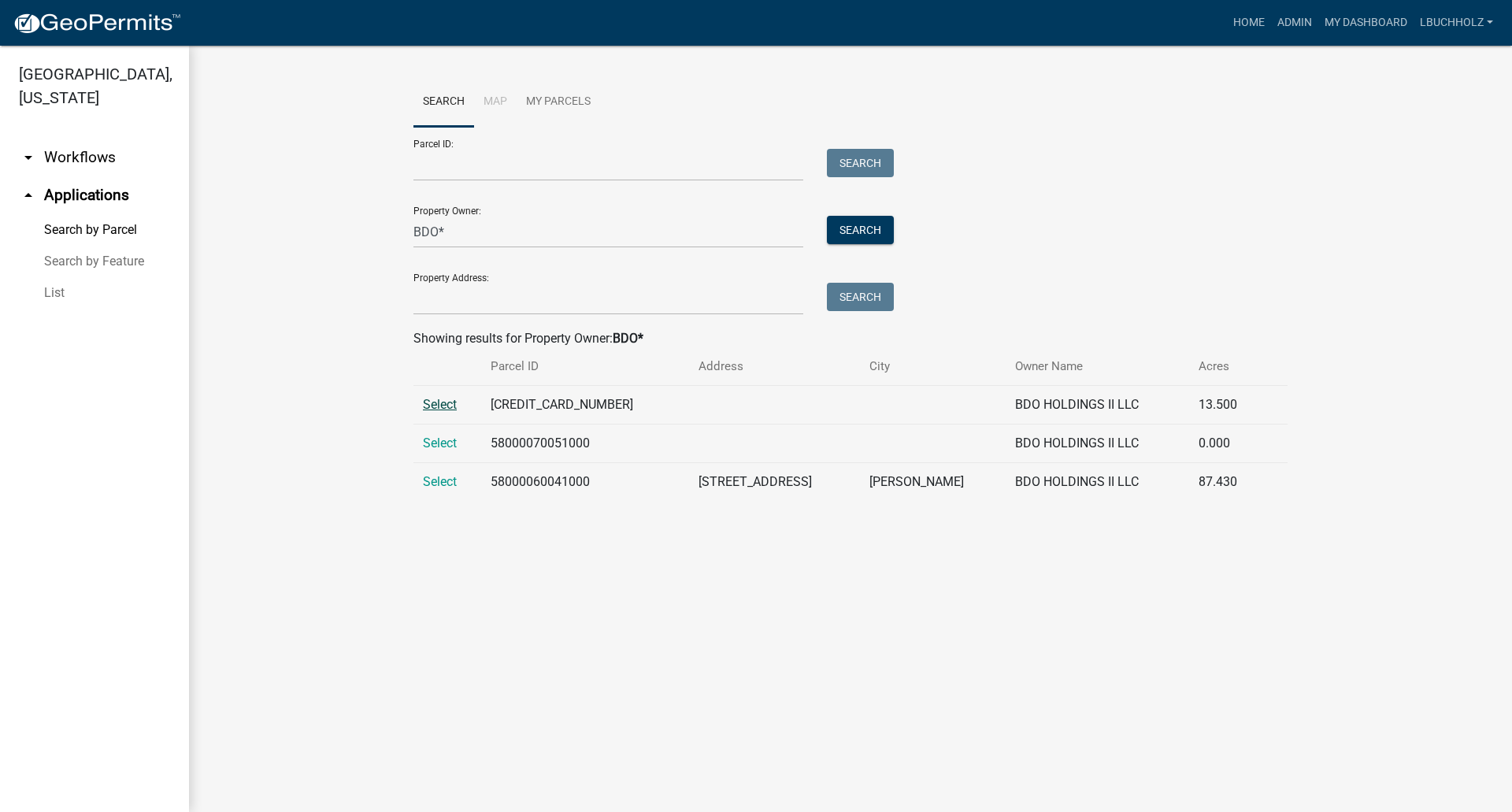
click at [440, 400] on span "Select" at bounding box center [439, 404] width 34 height 15
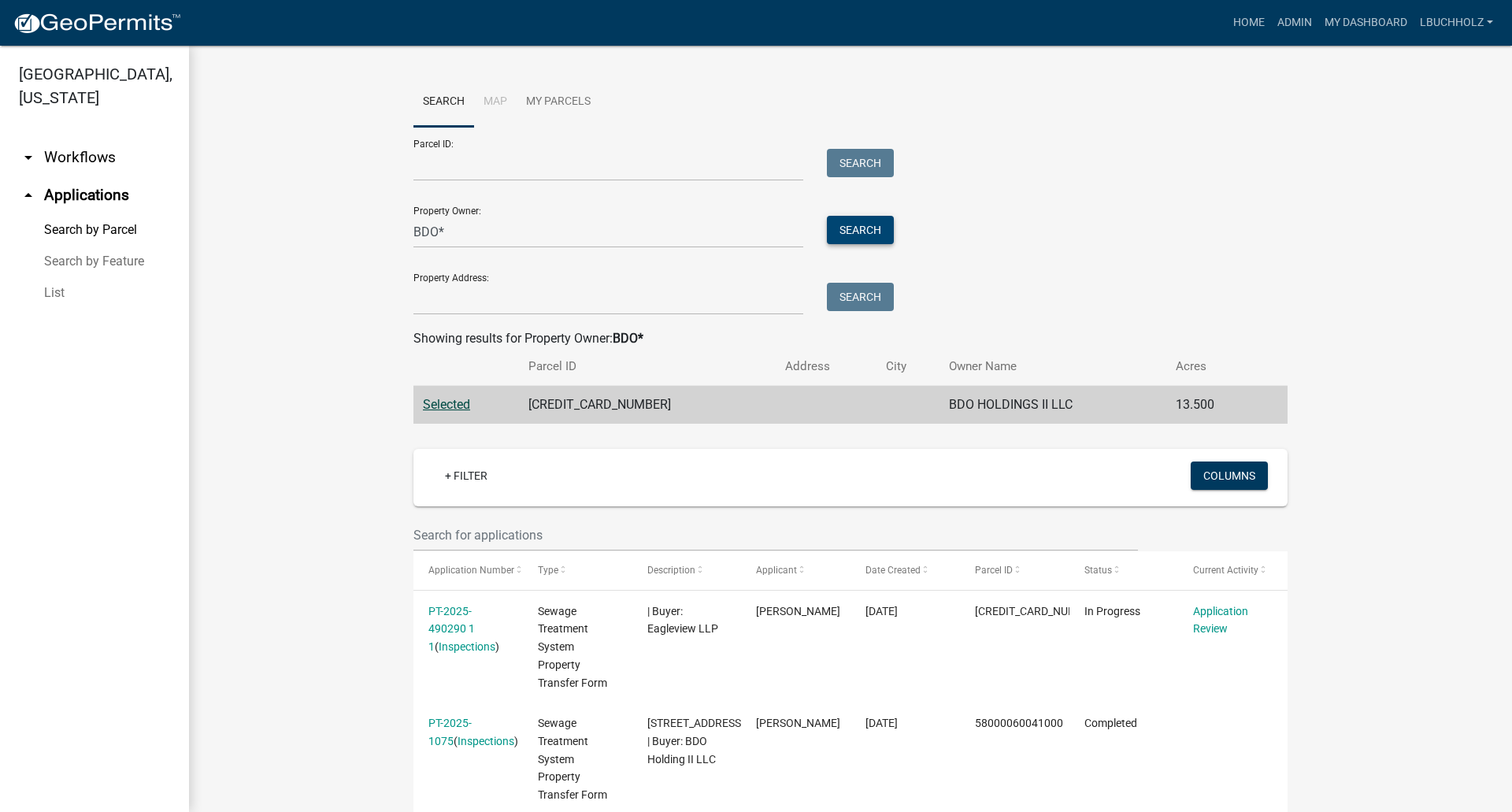
click at [870, 227] on button "Search" at bounding box center [860, 230] width 67 height 29
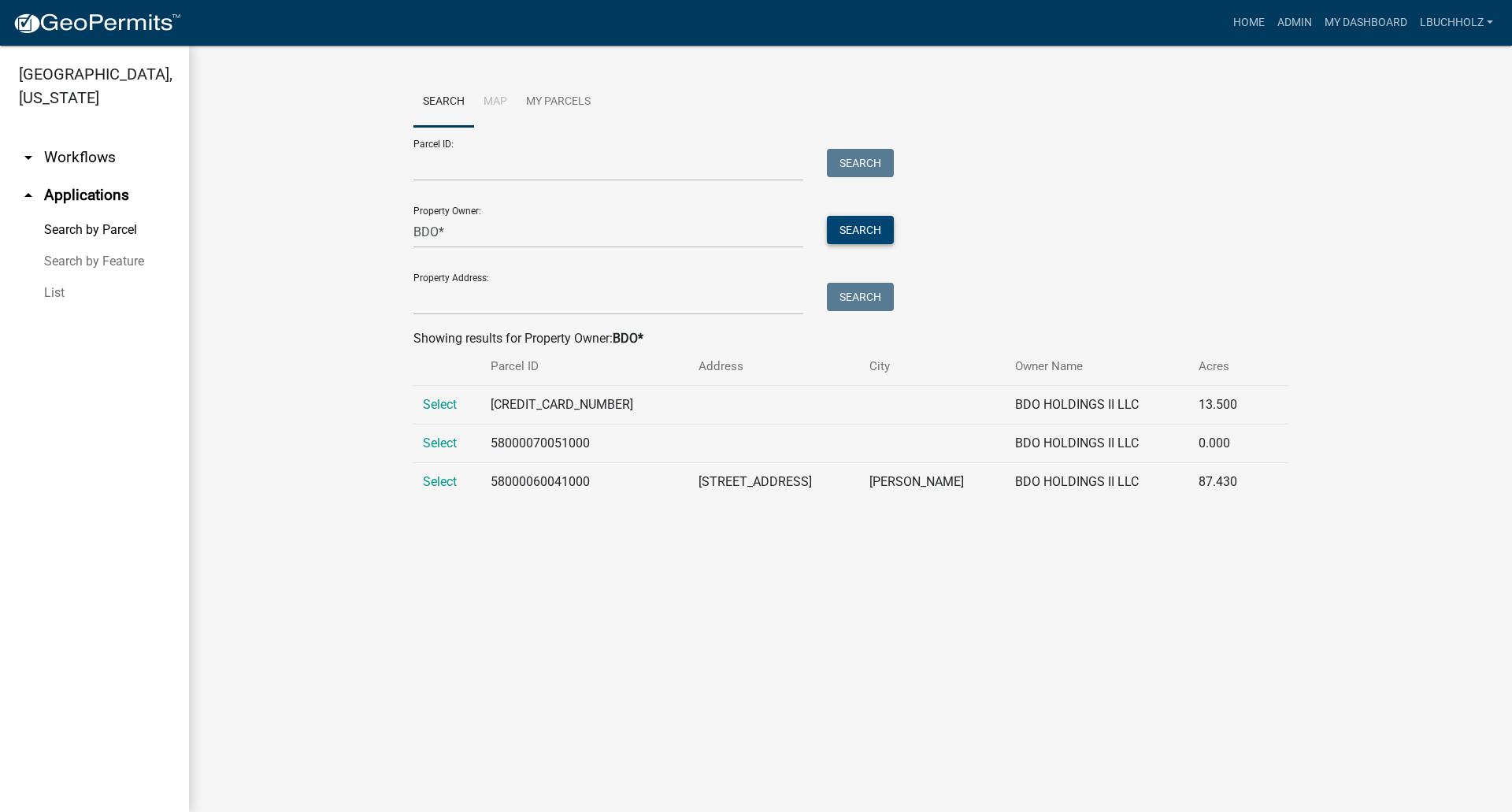
click at [869, 230] on button "Search" at bounding box center [860, 230] width 67 height 29
click at [420, 406] on td "Select" at bounding box center [447, 405] width 68 height 39
click at [429, 400] on span "Select" at bounding box center [439, 404] width 34 height 15
